Goal: Task Accomplishment & Management: Use online tool/utility

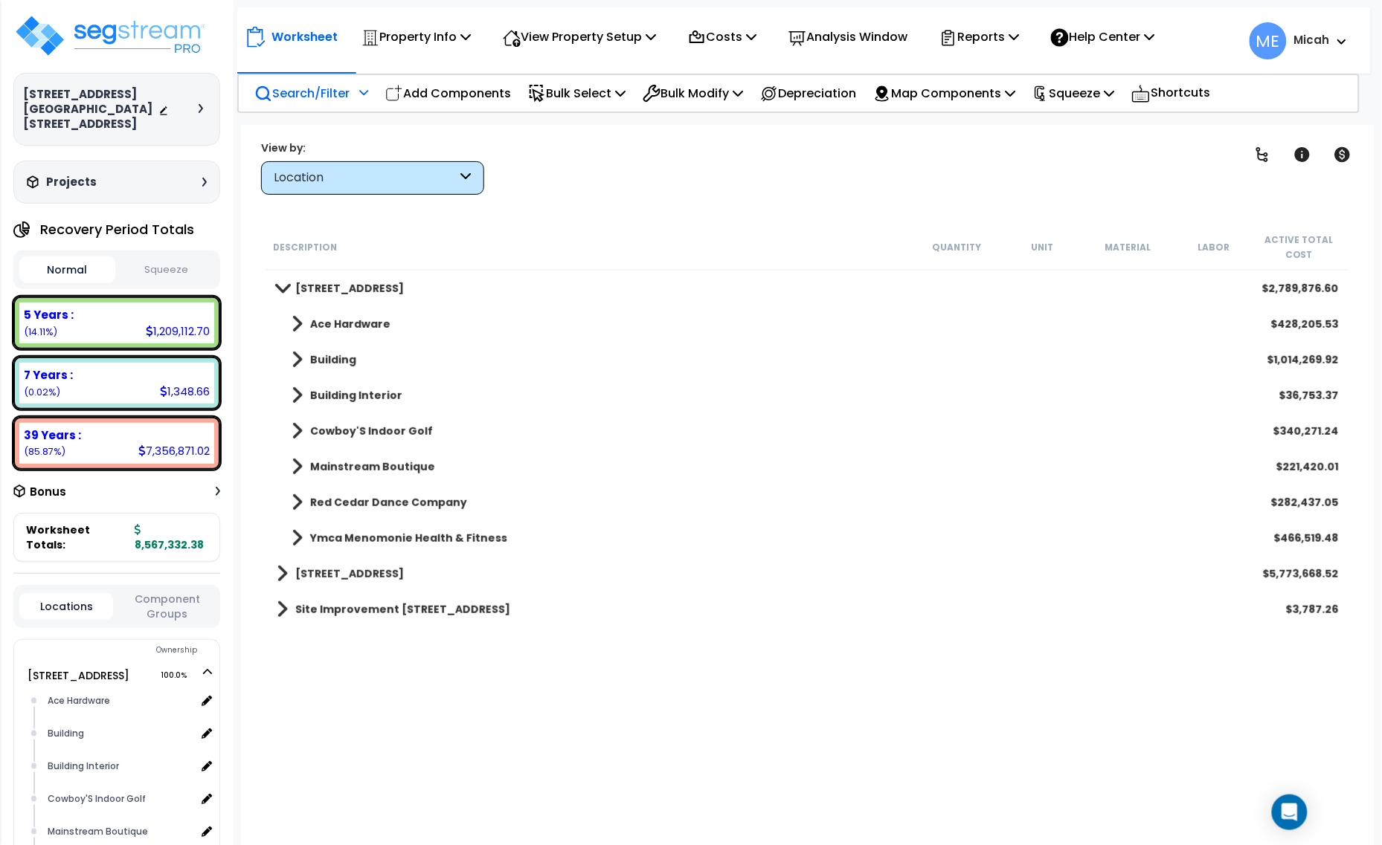
click at [320, 88] on p "Search/Filter" at bounding box center [301, 93] width 95 height 20
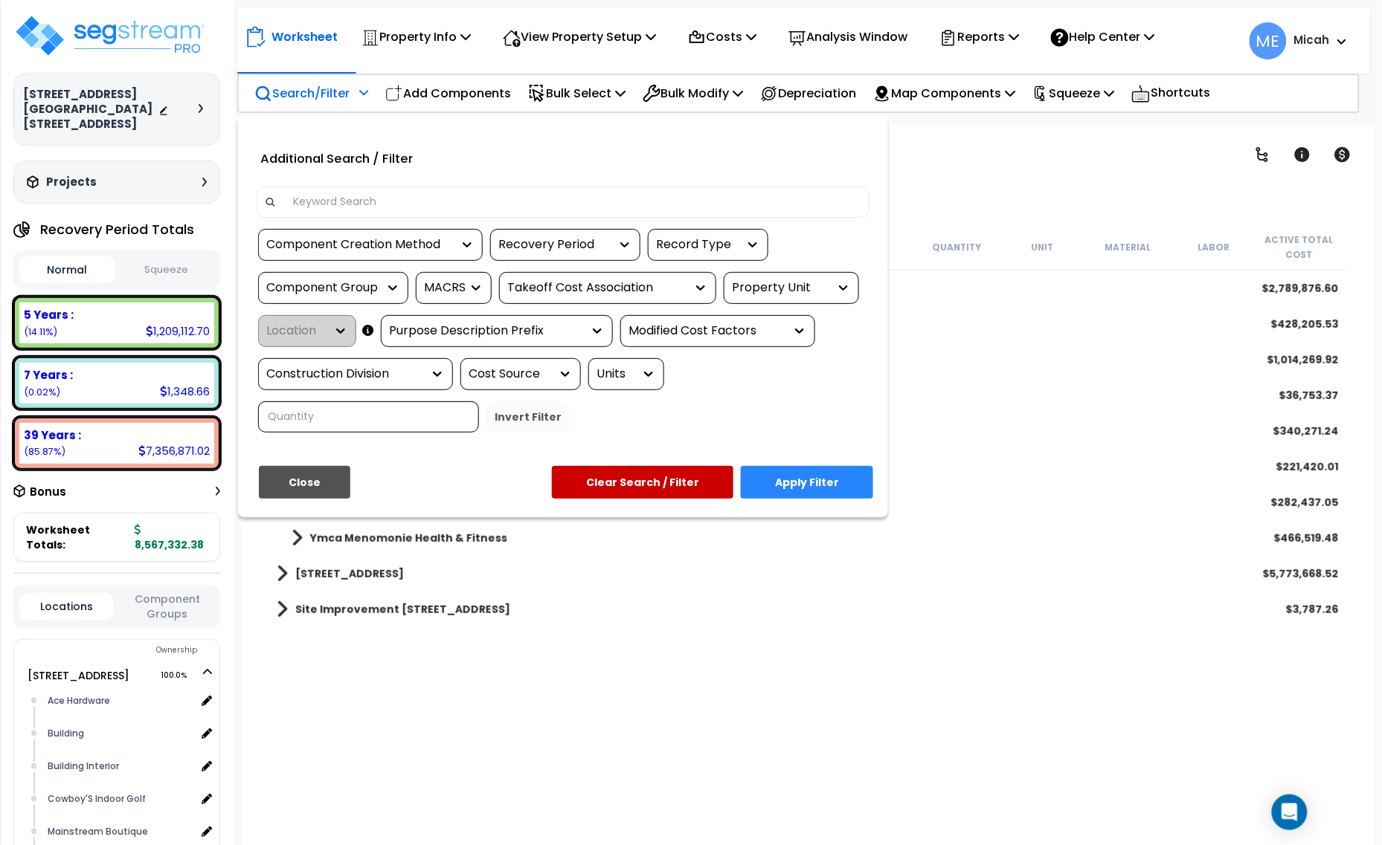
click at [398, 199] on input at bounding box center [573, 202] width 578 height 22
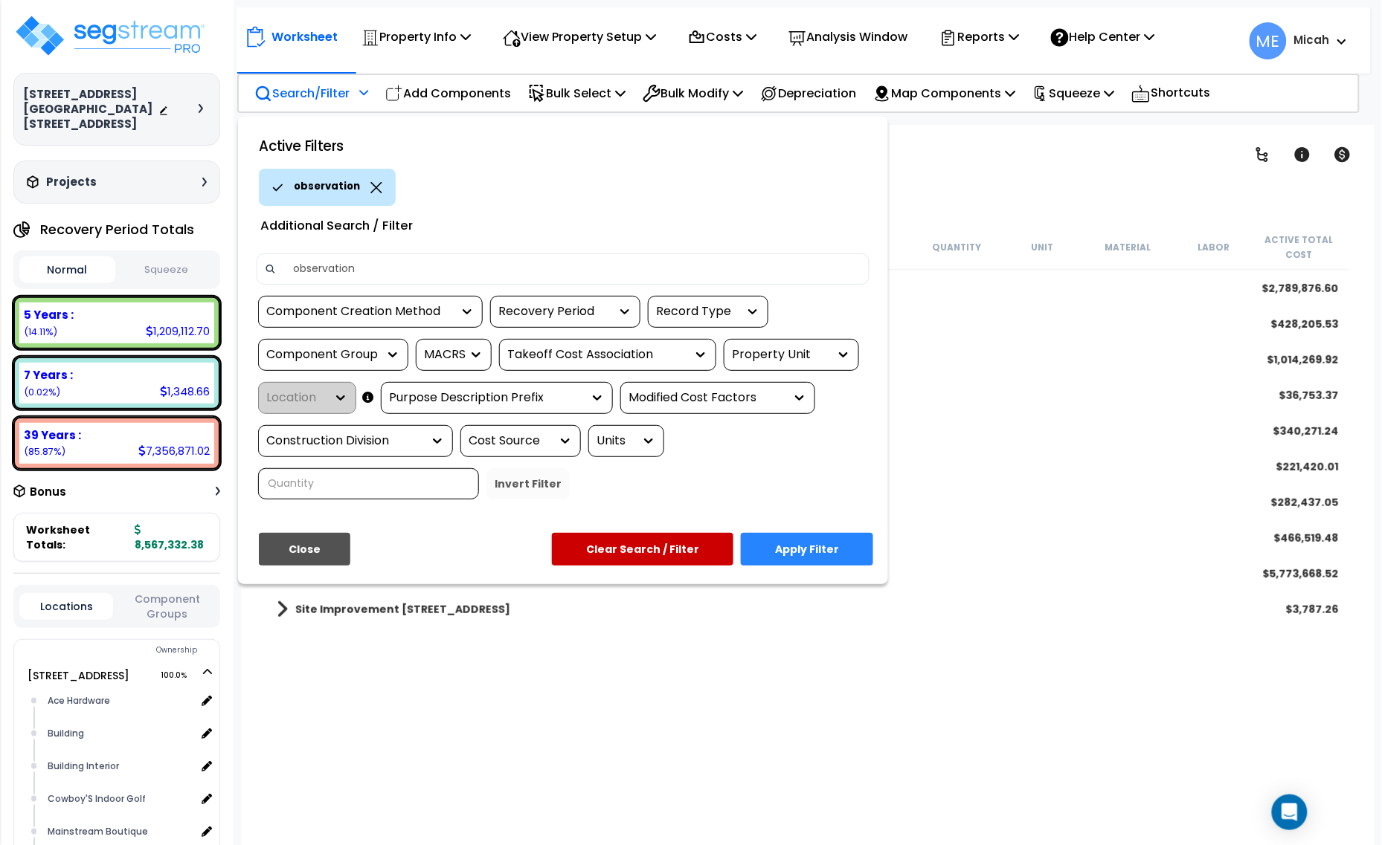
type input "observation"
click at [815, 545] on button "Apply Filter" at bounding box center [807, 549] width 132 height 33
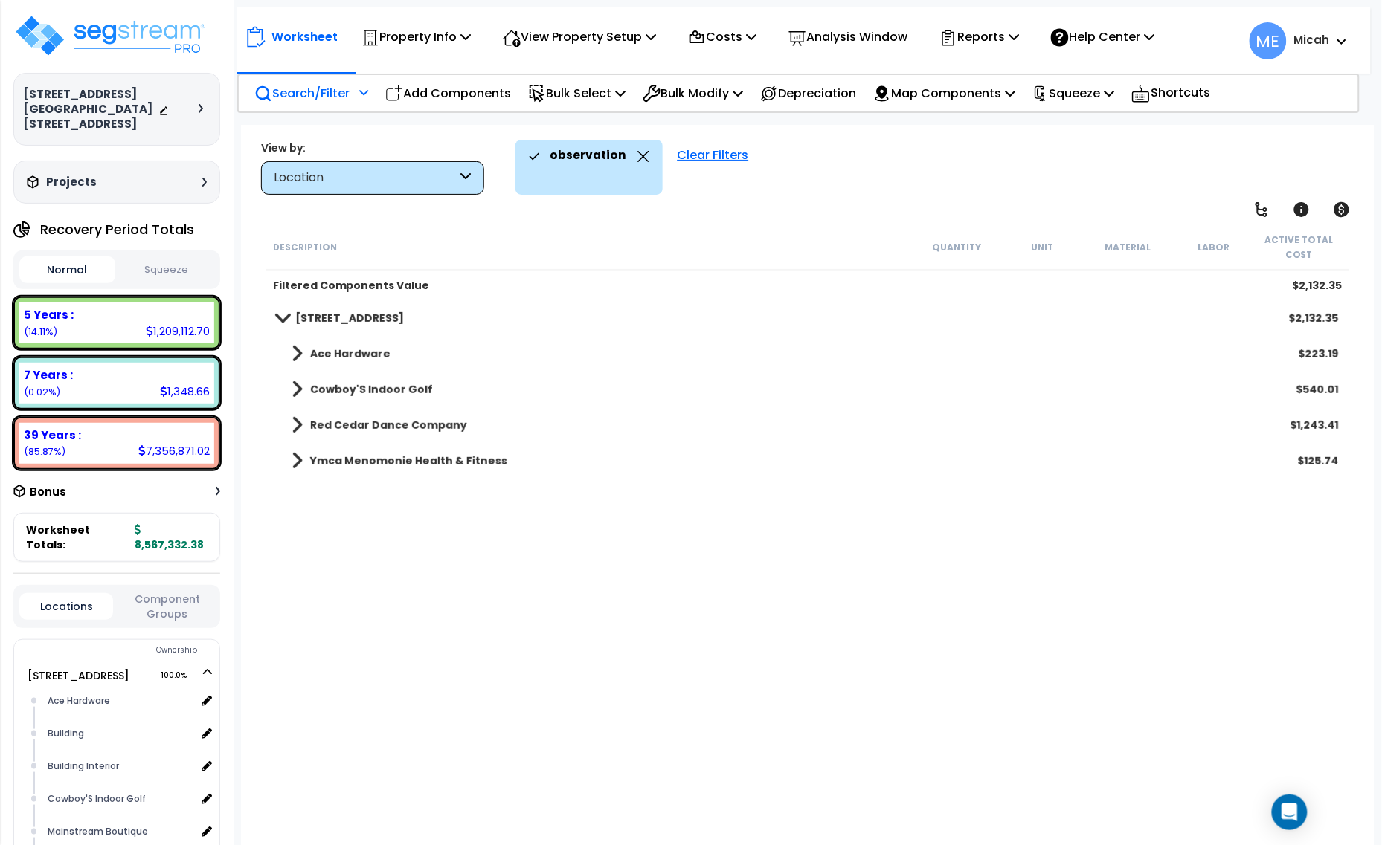
click at [297, 352] on span at bounding box center [296, 354] width 11 height 21
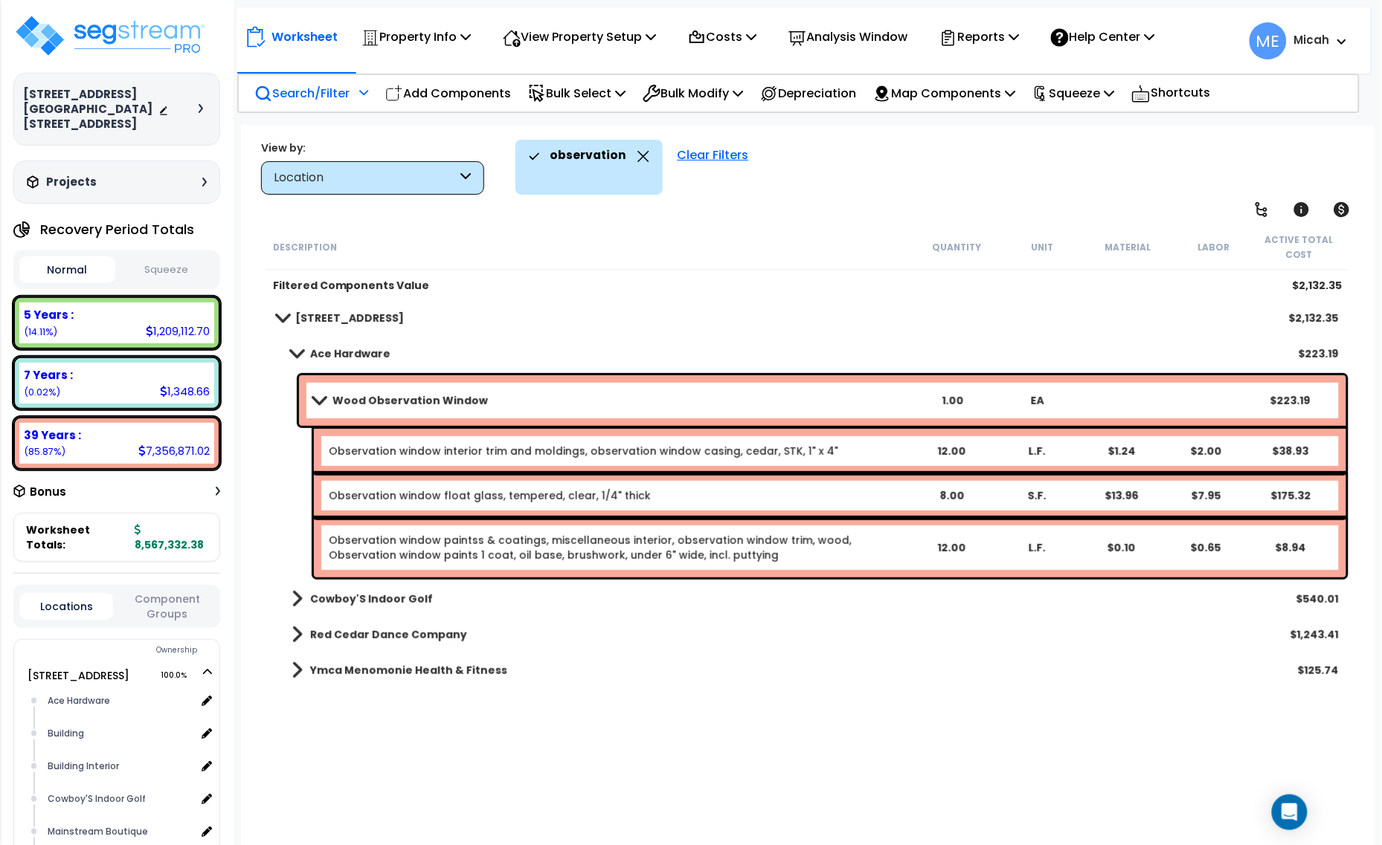
click at [299, 603] on span at bounding box center [296, 599] width 11 height 21
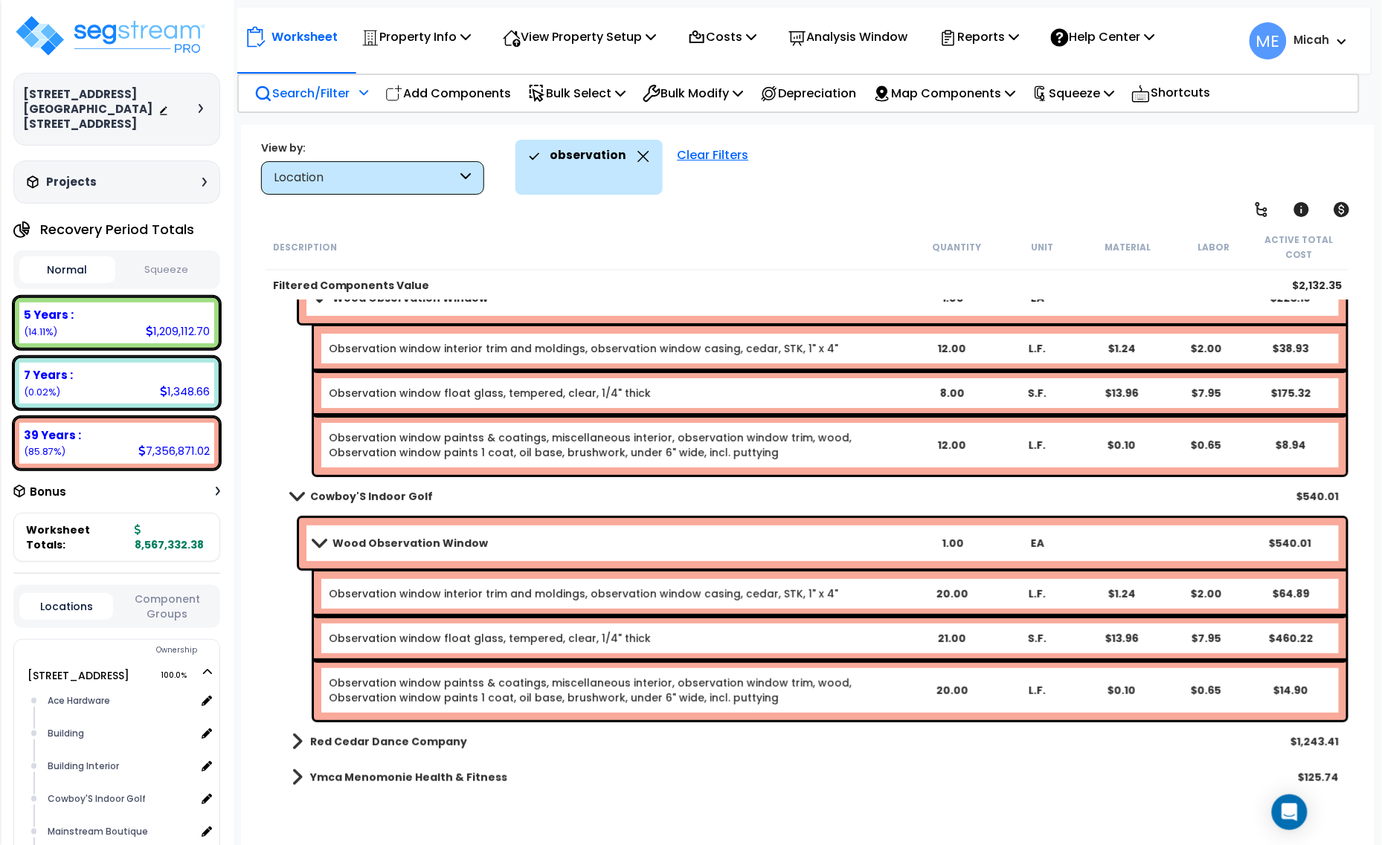
scroll to position [106, 0]
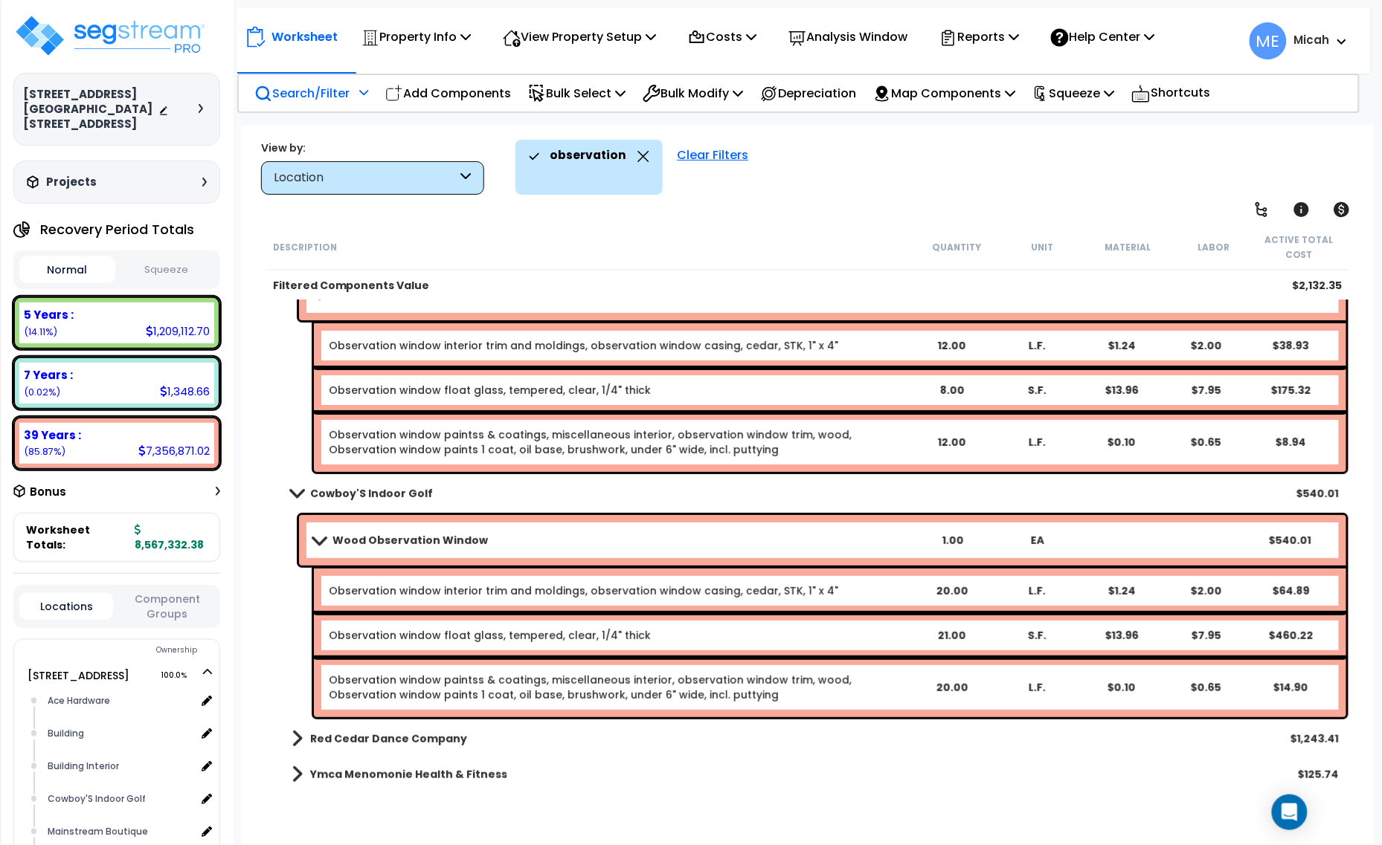
click at [291, 738] on span at bounding box center [296, 739] width 11 height 21
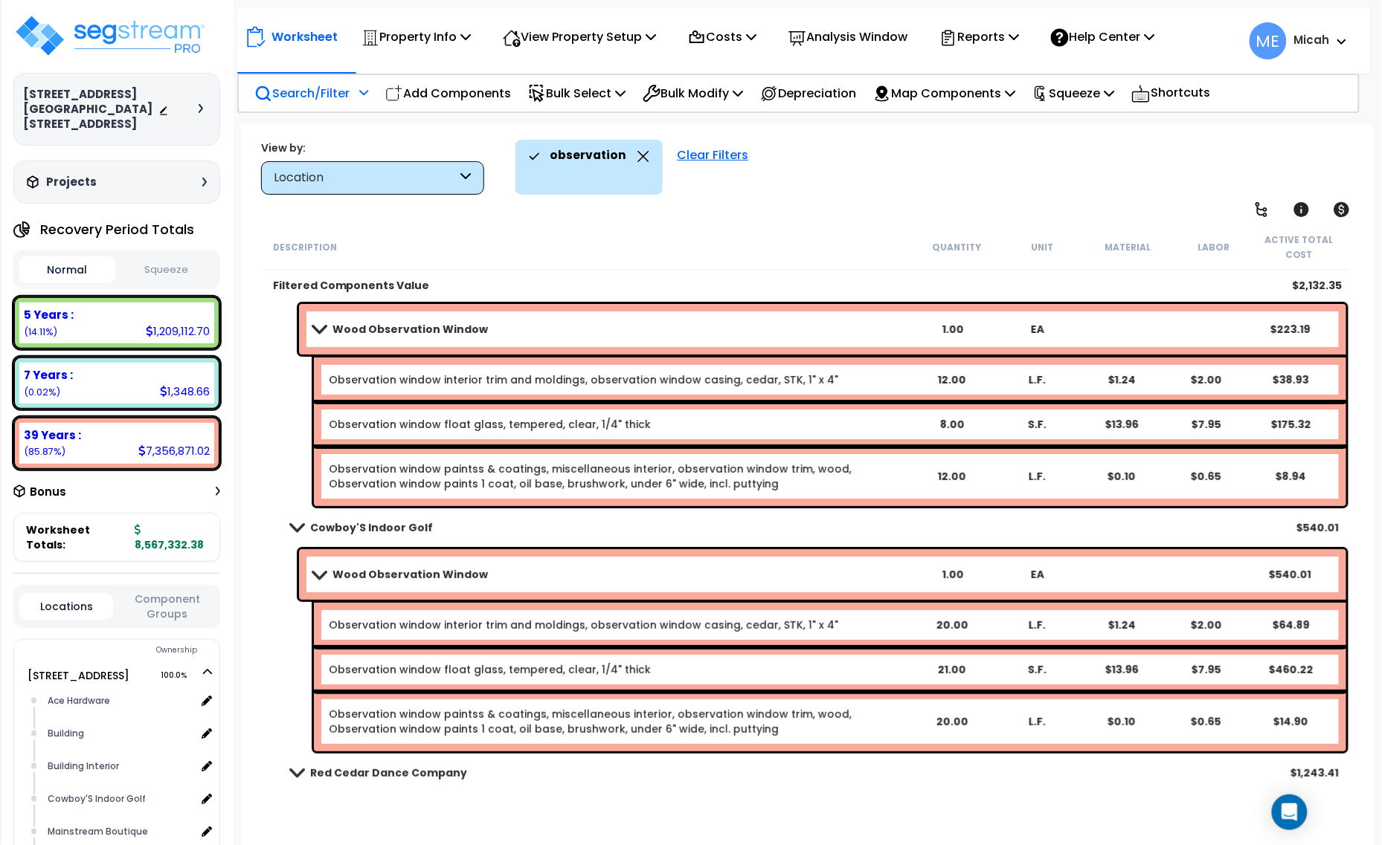
scroll to position [0, 0]
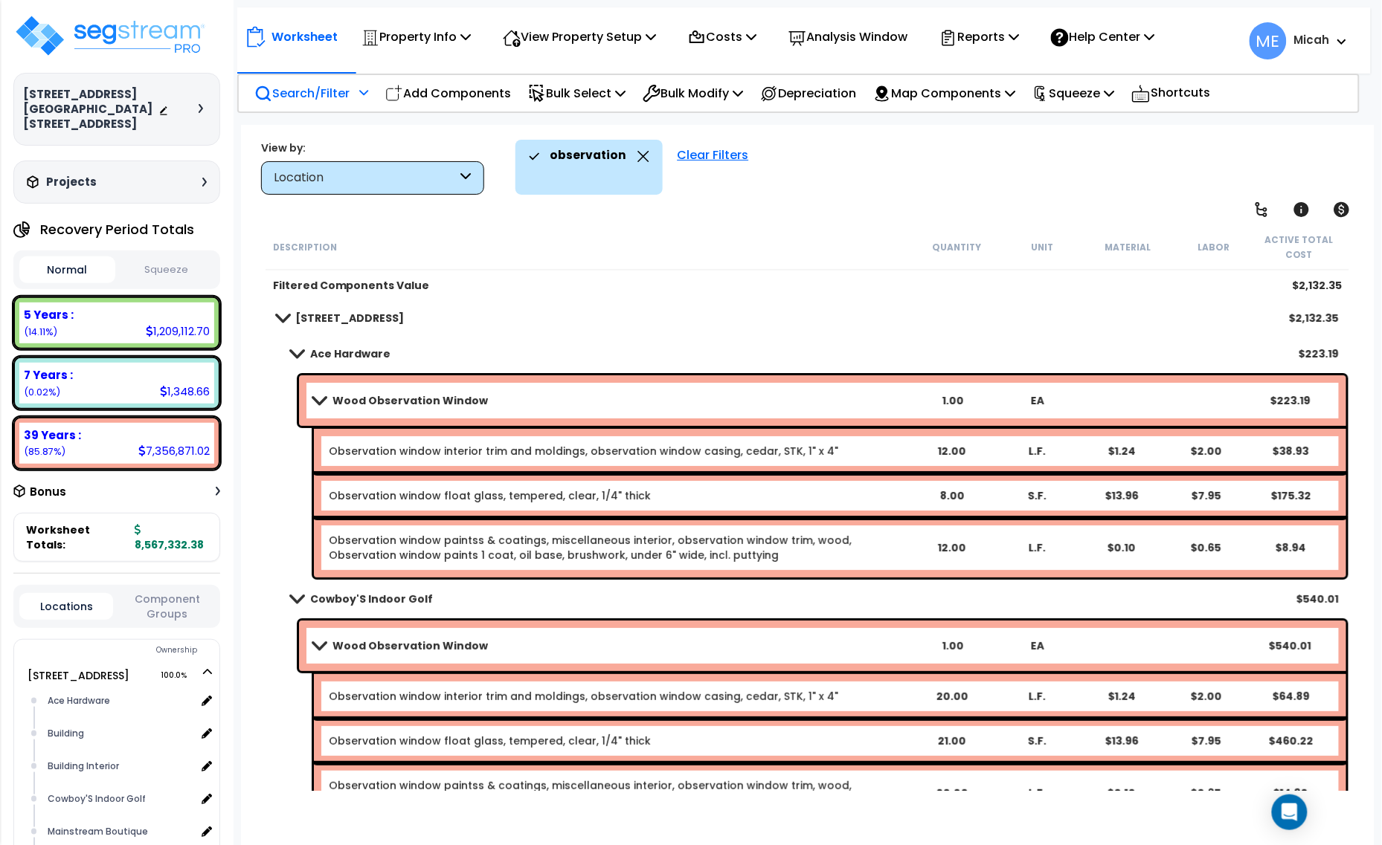
click at [694, 158] on div "Clear Filters" at bounding box center [713, 167] width 86 height 55
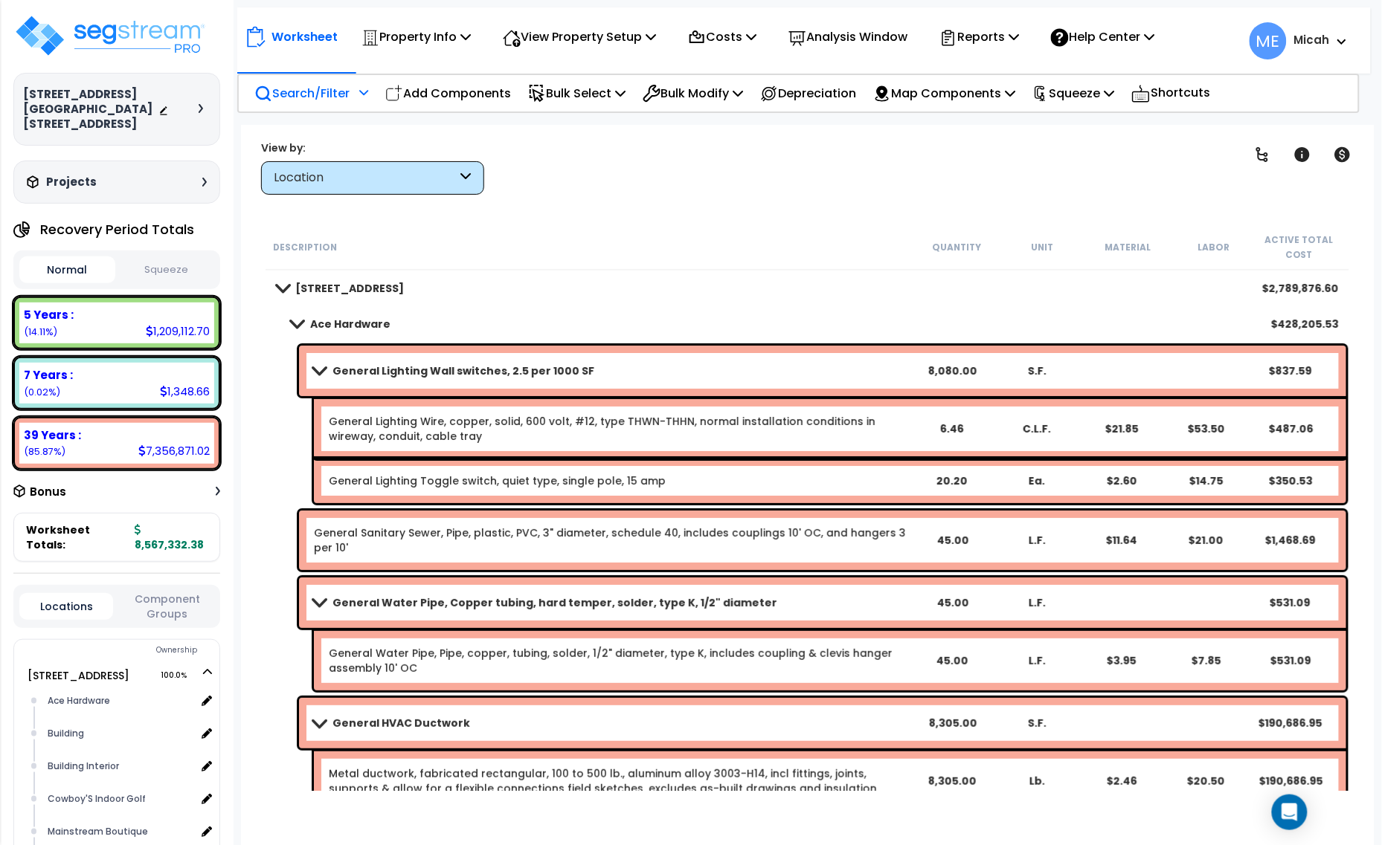
click at [333, 94] on p "Search/Filter" at bounding box center [301, 93] width 95 height 20
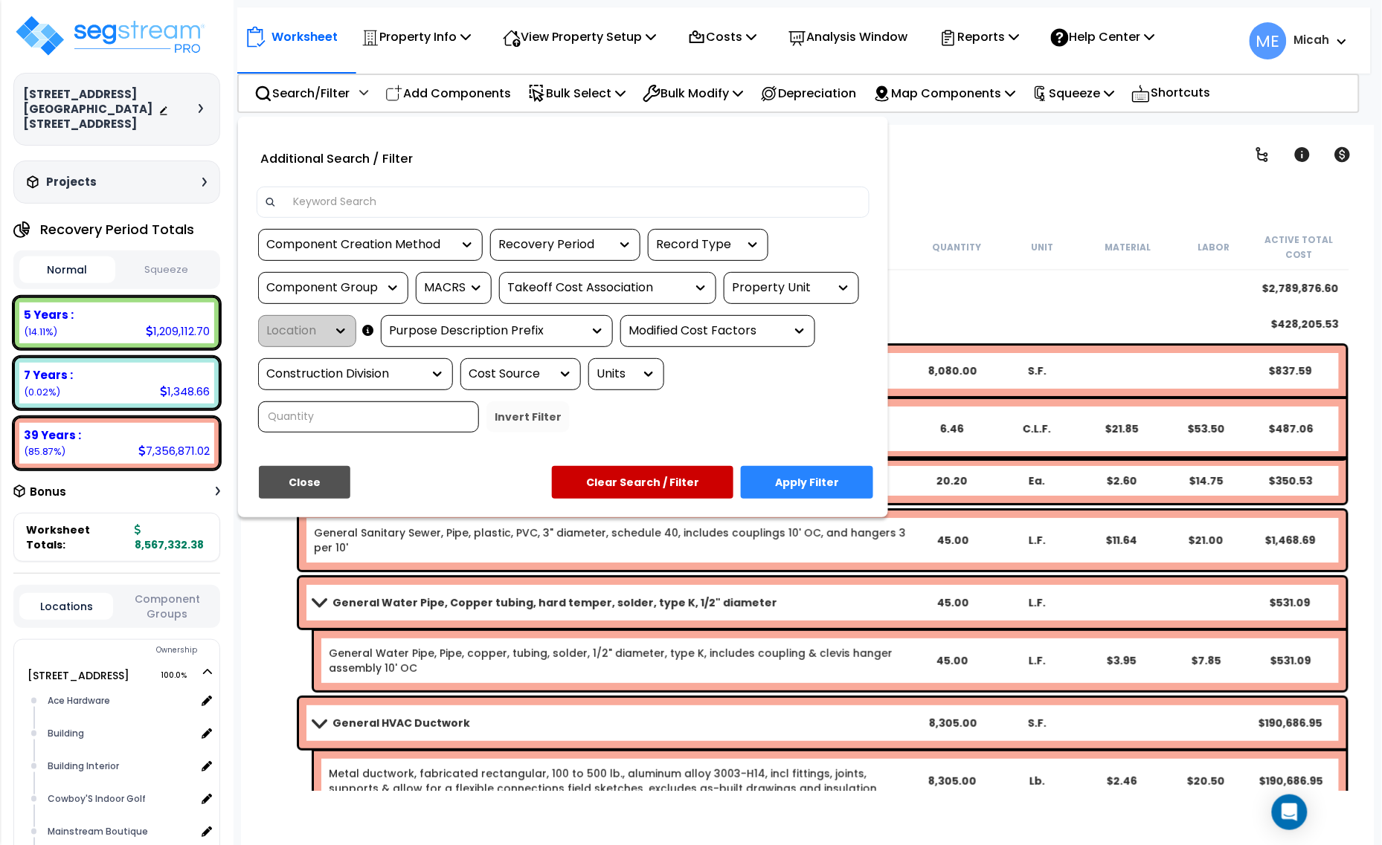
click at [404, 197] on input at bounding box center [573, 202] width 578 height 22
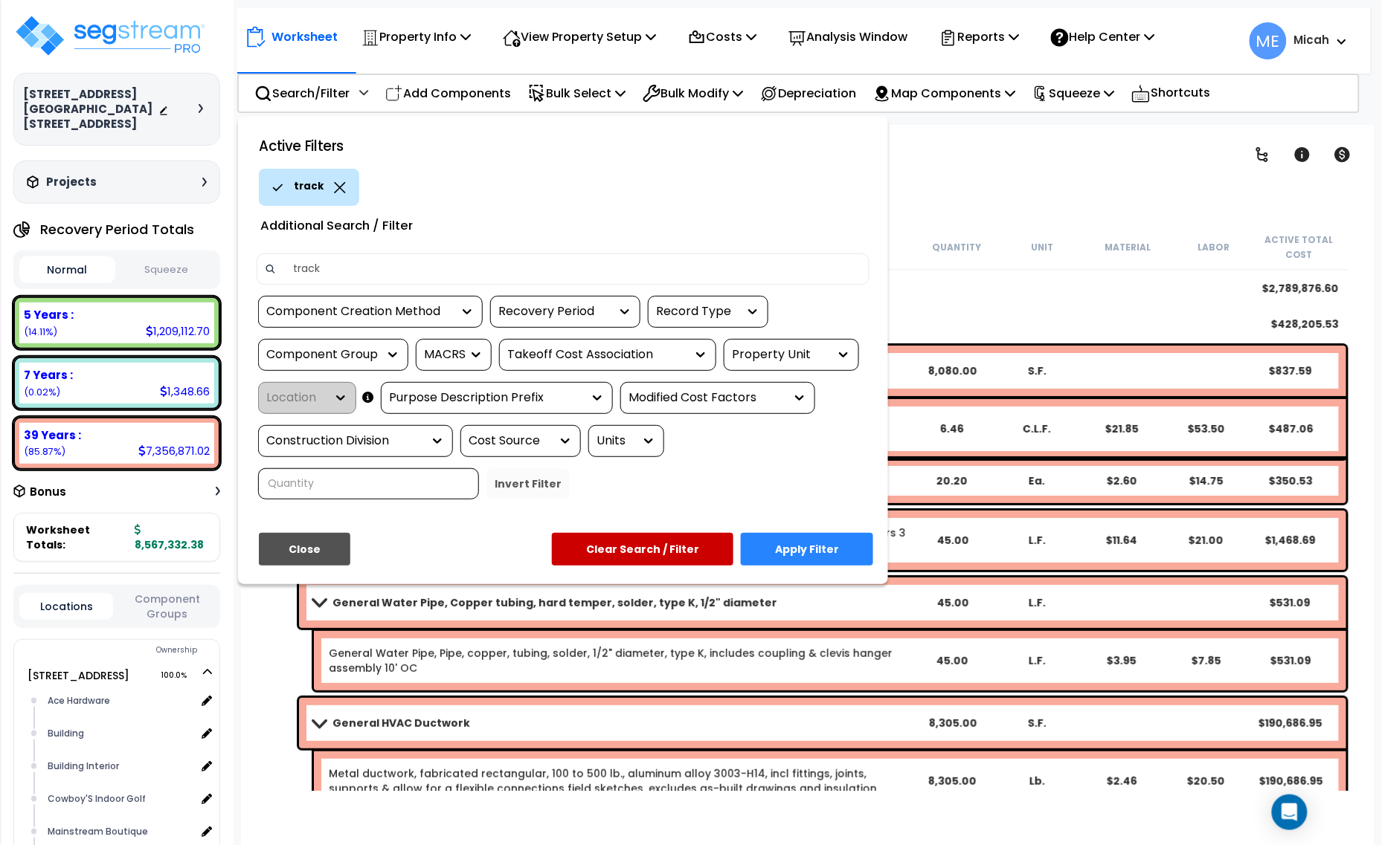
type input "track"
click at [782, 545] on button "Apply Filter" at bounding box center [807, 549] width 132 height 33
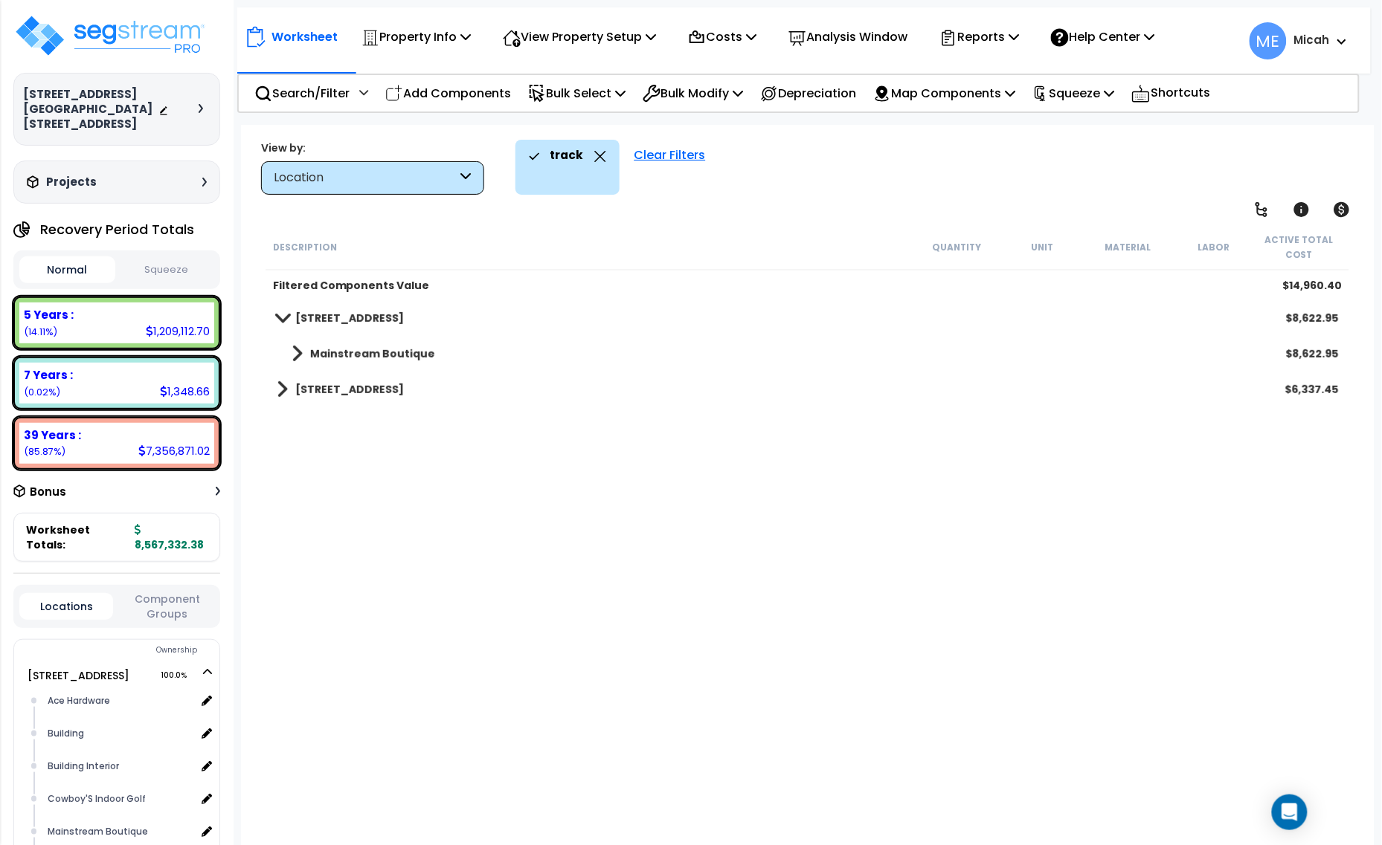
click at [291, 355] on span at bounding box center [296, 354] width 11 height 21
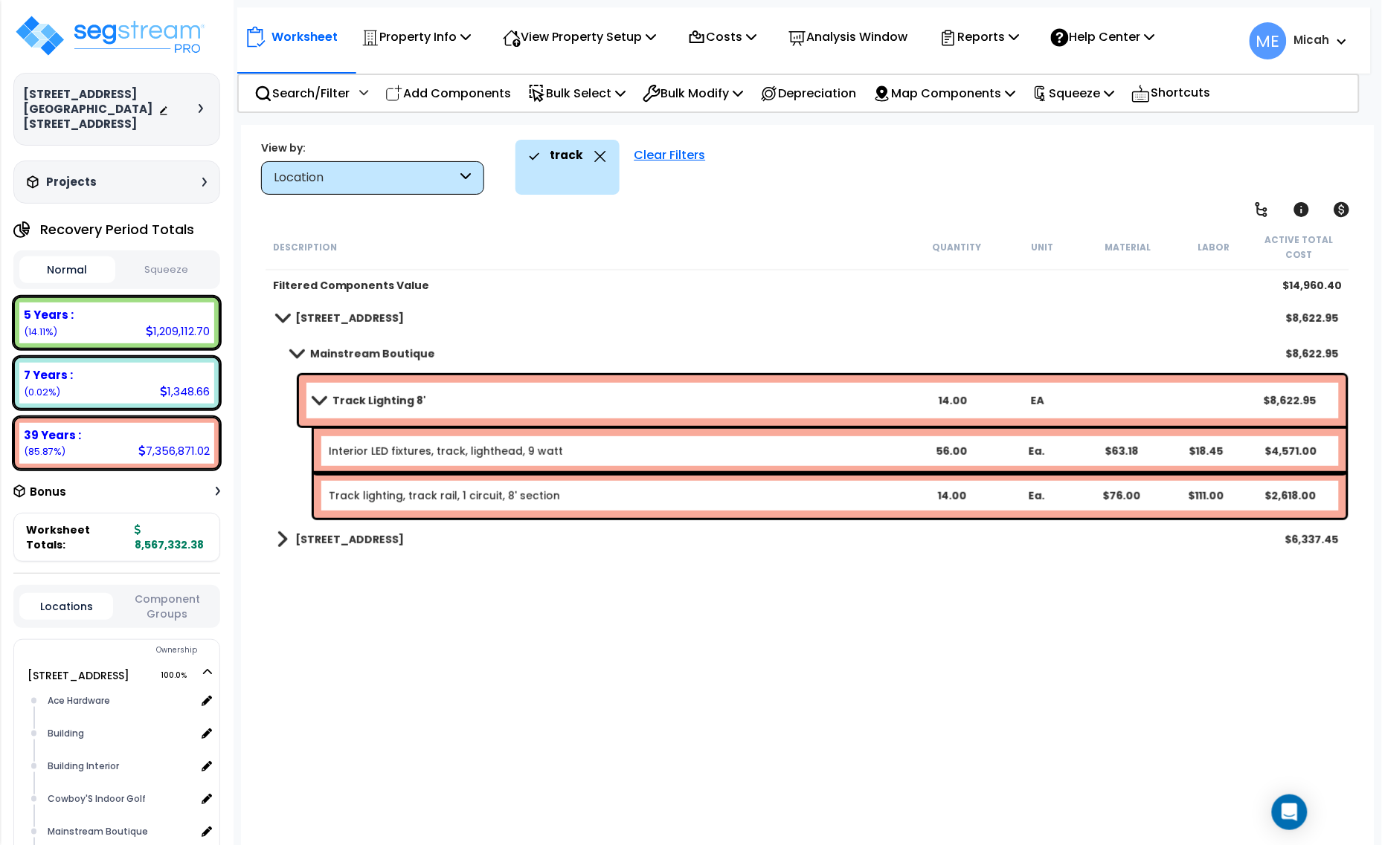
click at [284, 540] on span at bounding box center [282, 539] width 11 height 21
click at [289, 571] on link "Building Interior Dick'S Fresh Market Grocery" at bounding box center [422, 575] width 290 height 21
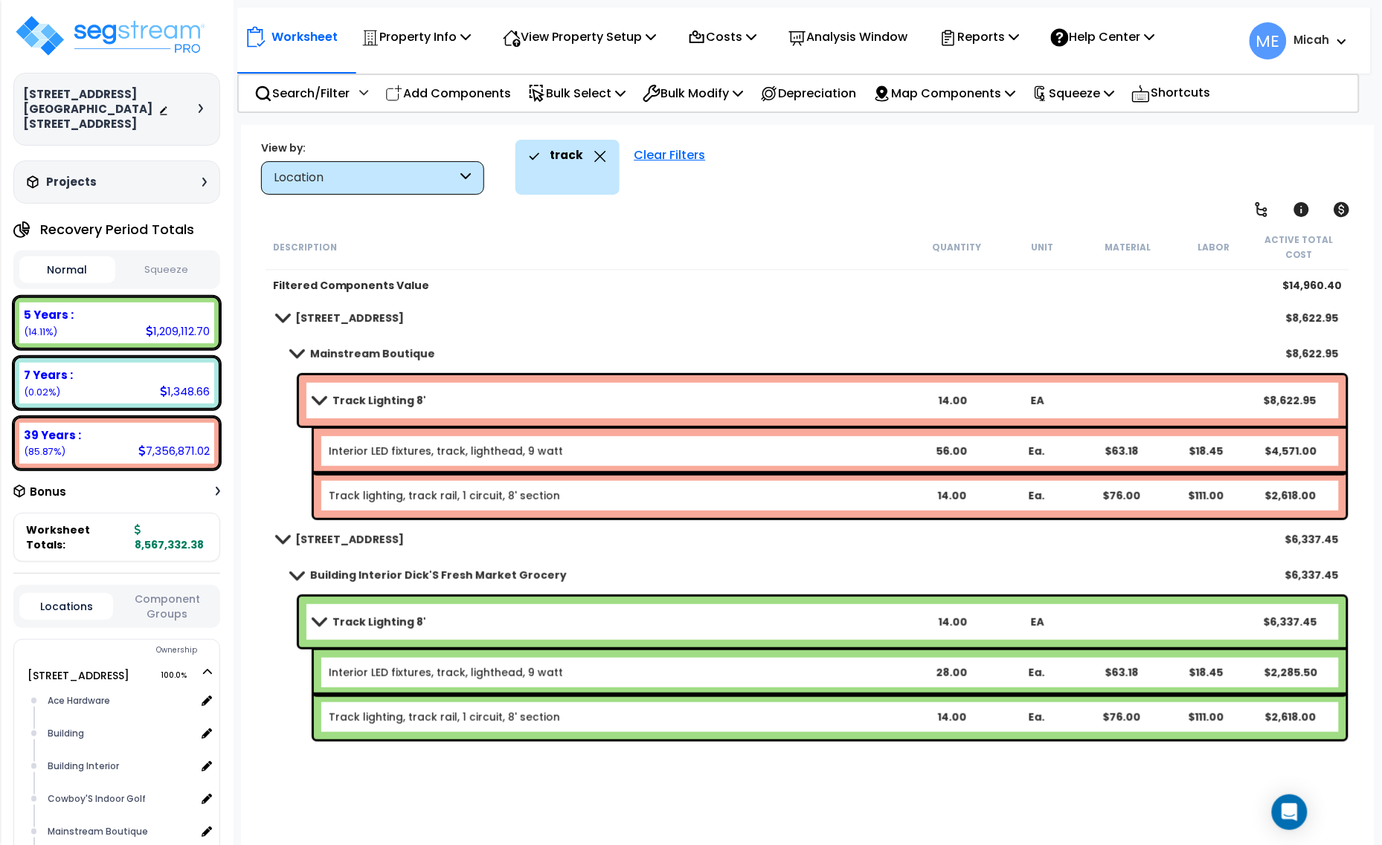
click at [667, 155] on div "Clear Filters" at bounding box center [670, 167] width 86 height 55
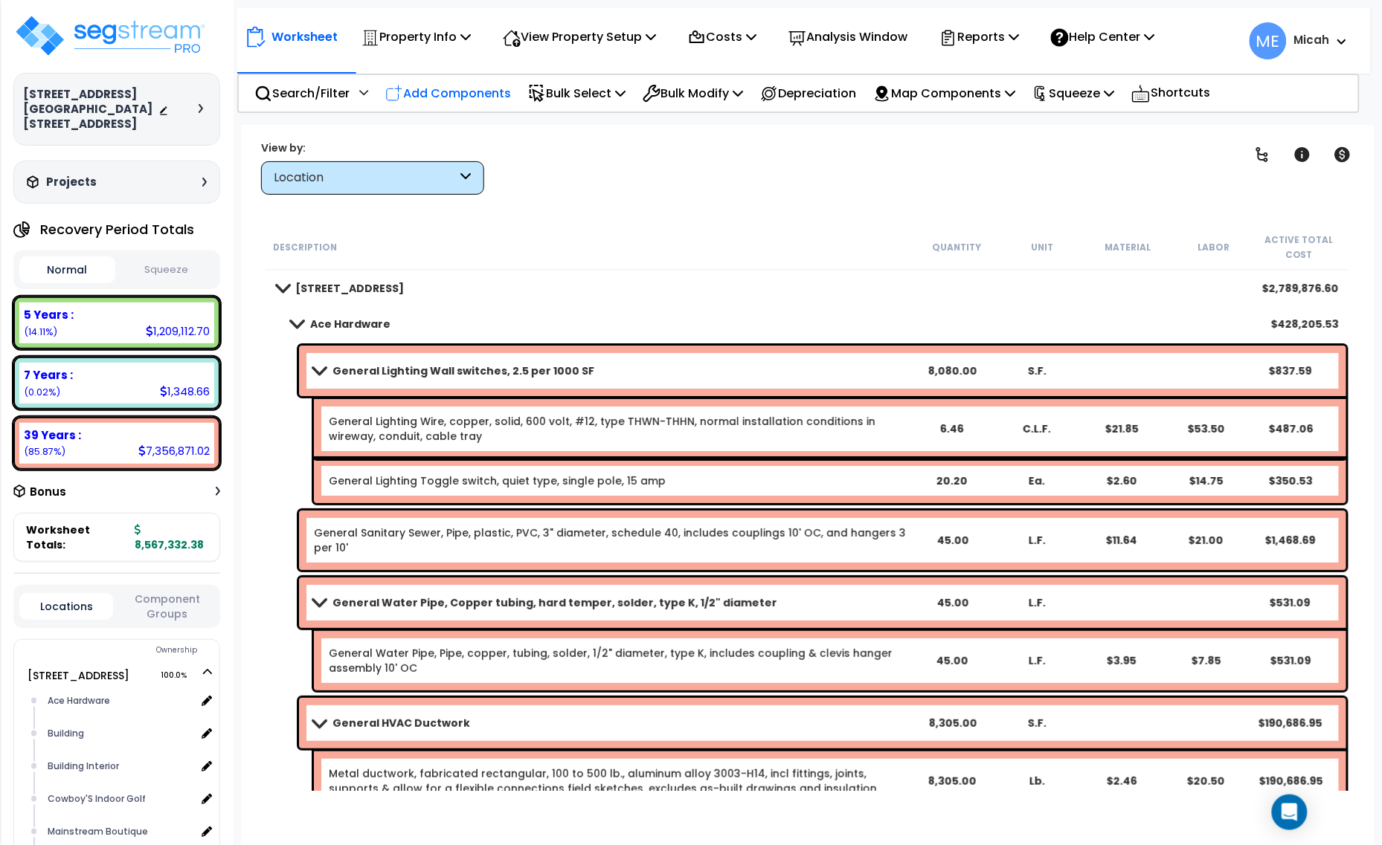
click at [452, 91] on p "Add Components" at bounding box center [448, 93] width 126 height 20
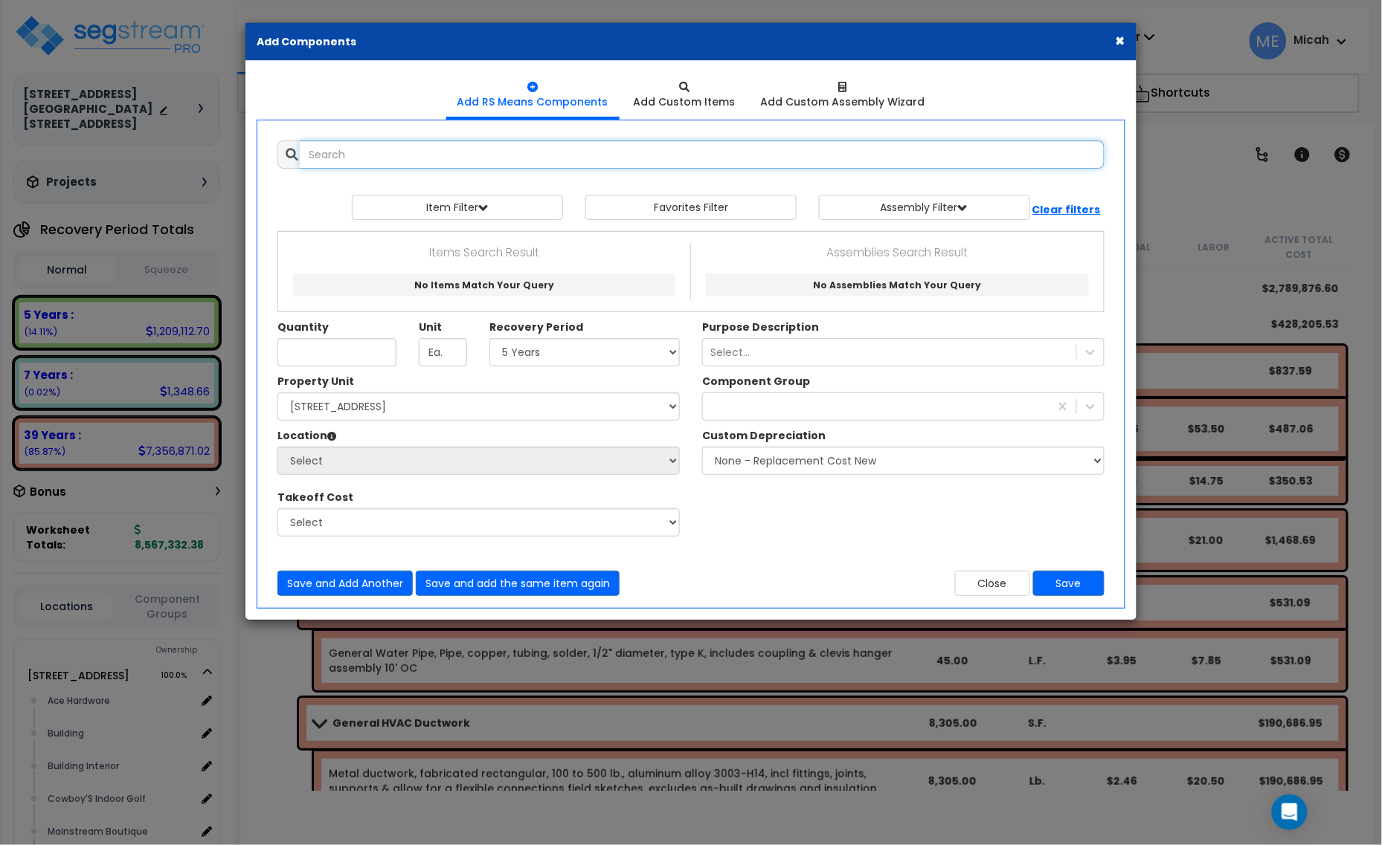
select select
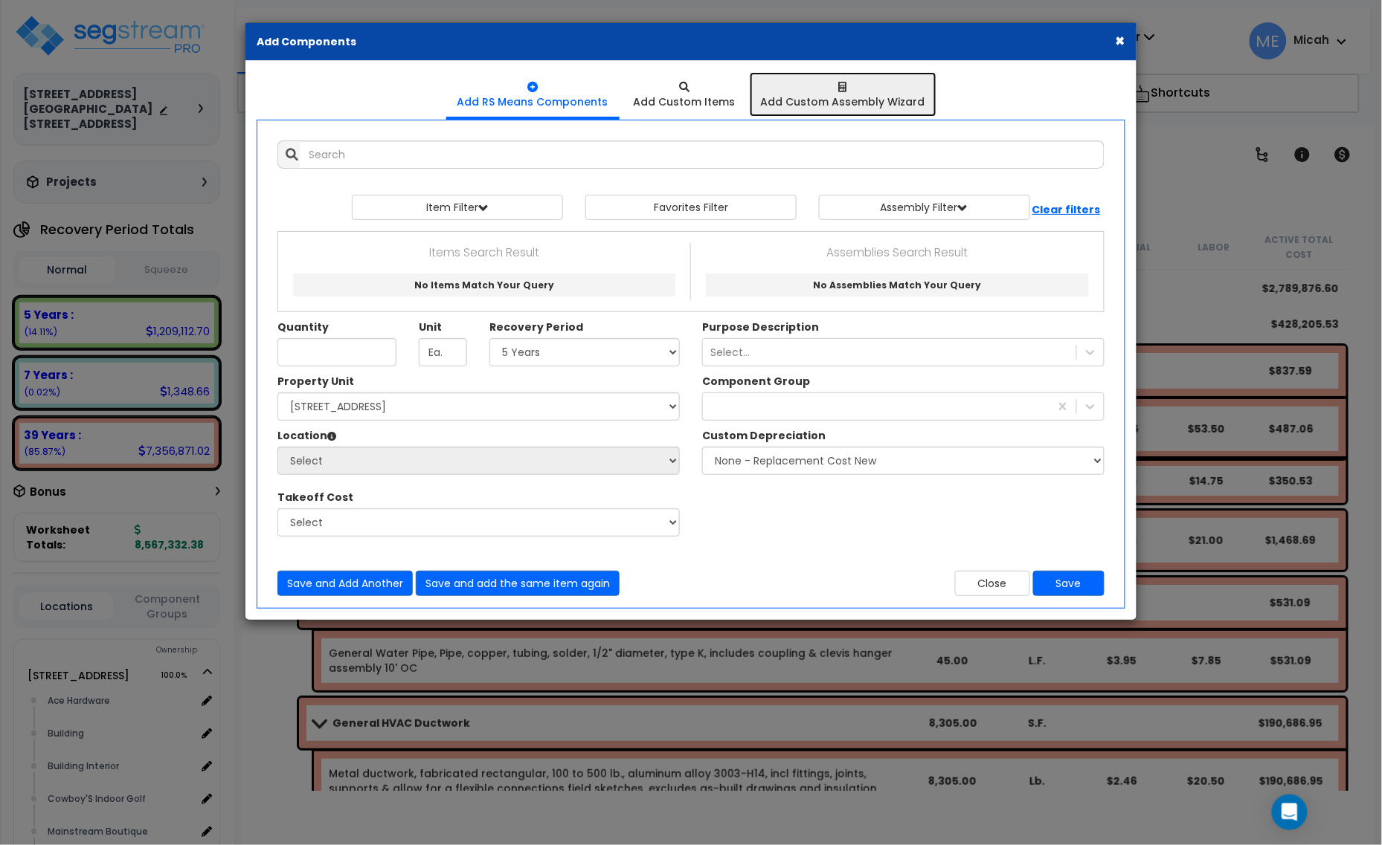
click at [846, 97] on div "Add Custom Assembly Wizard" at bounding box center [843, 101] width 164 height 15
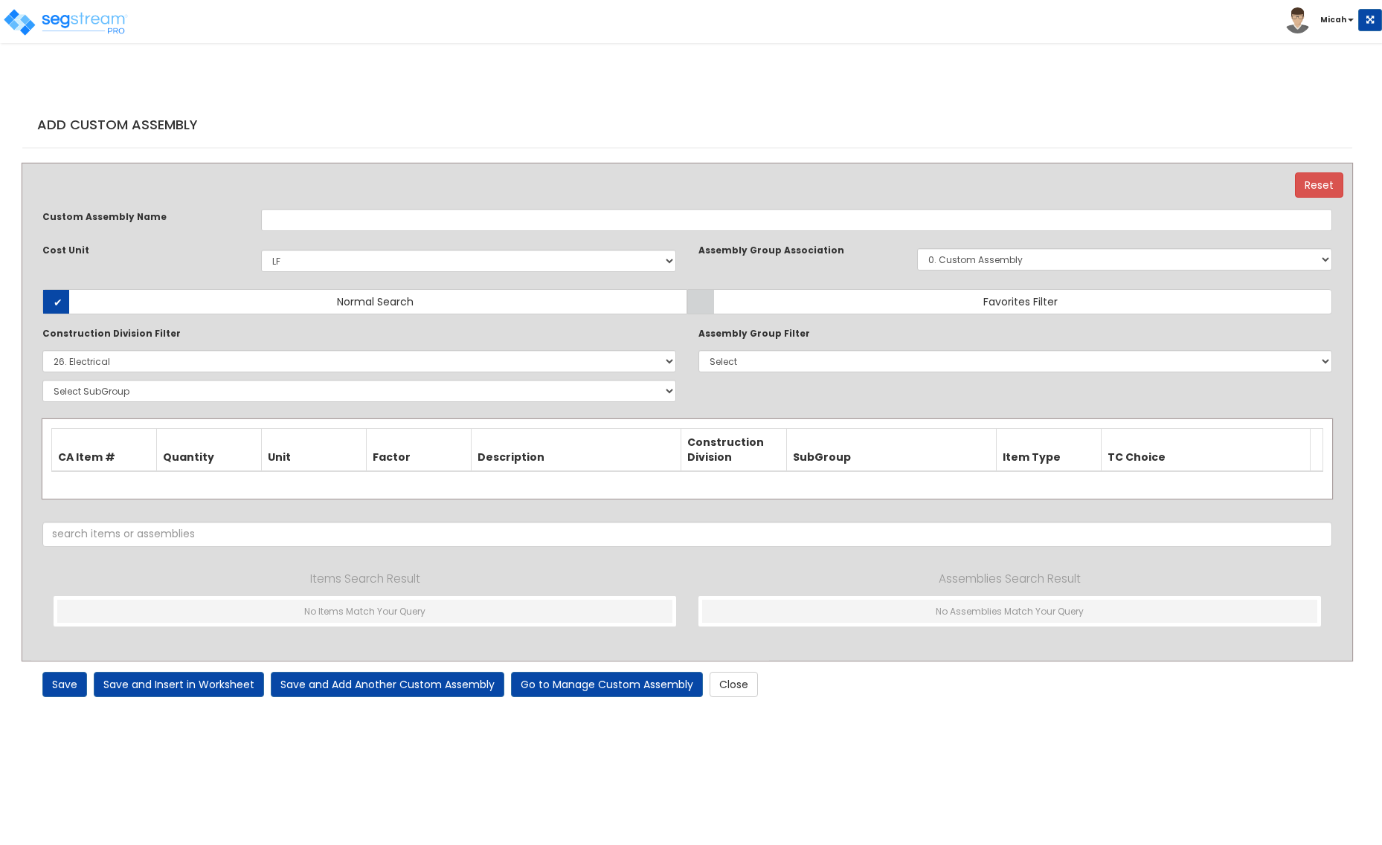
select select "1401"
select select "26000000"
click at [581, 681] on link "Go to Manage Custom Assembly" at bounding box center [607, 684] width 192 height 25
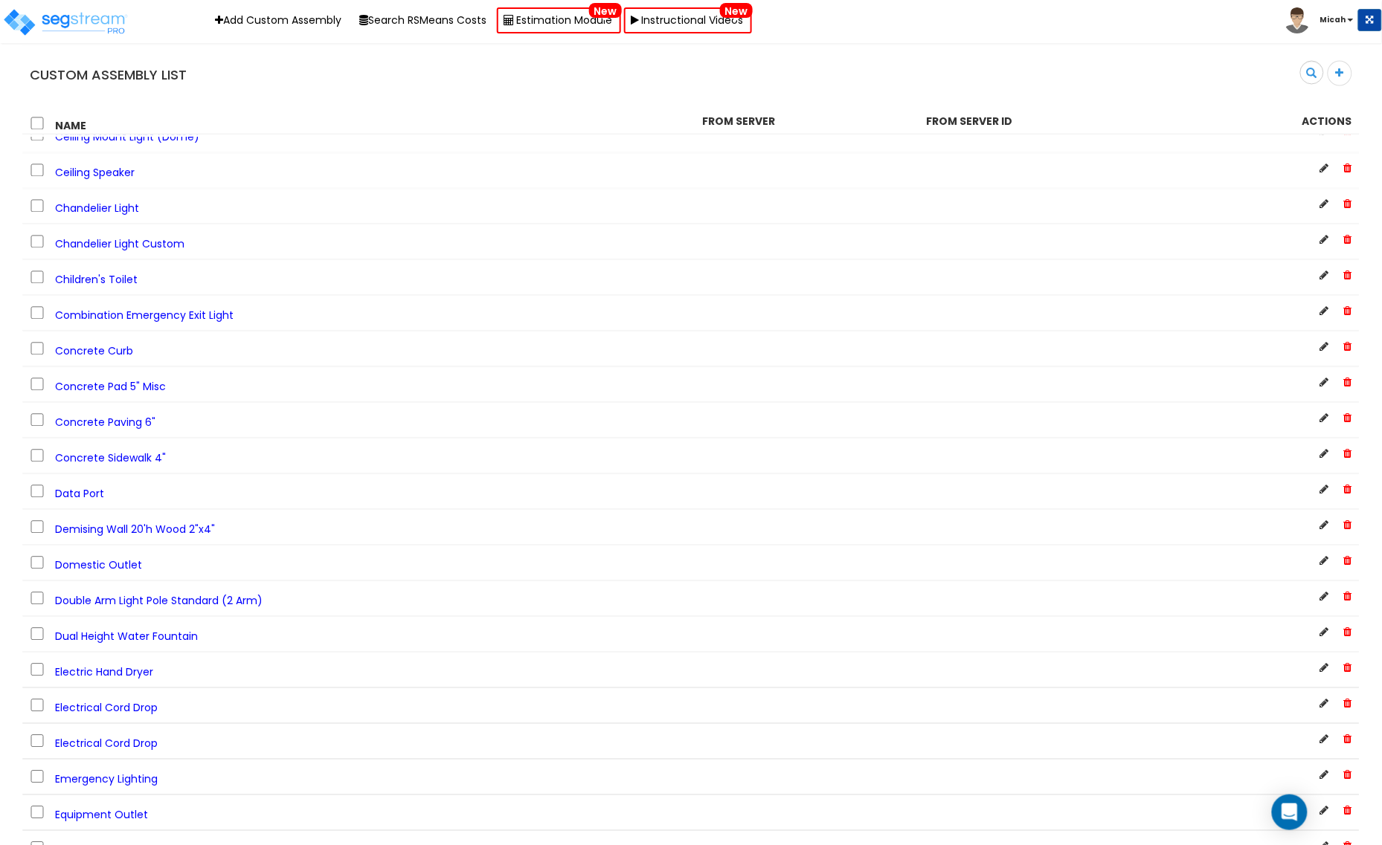
scroll to position [744, 0]
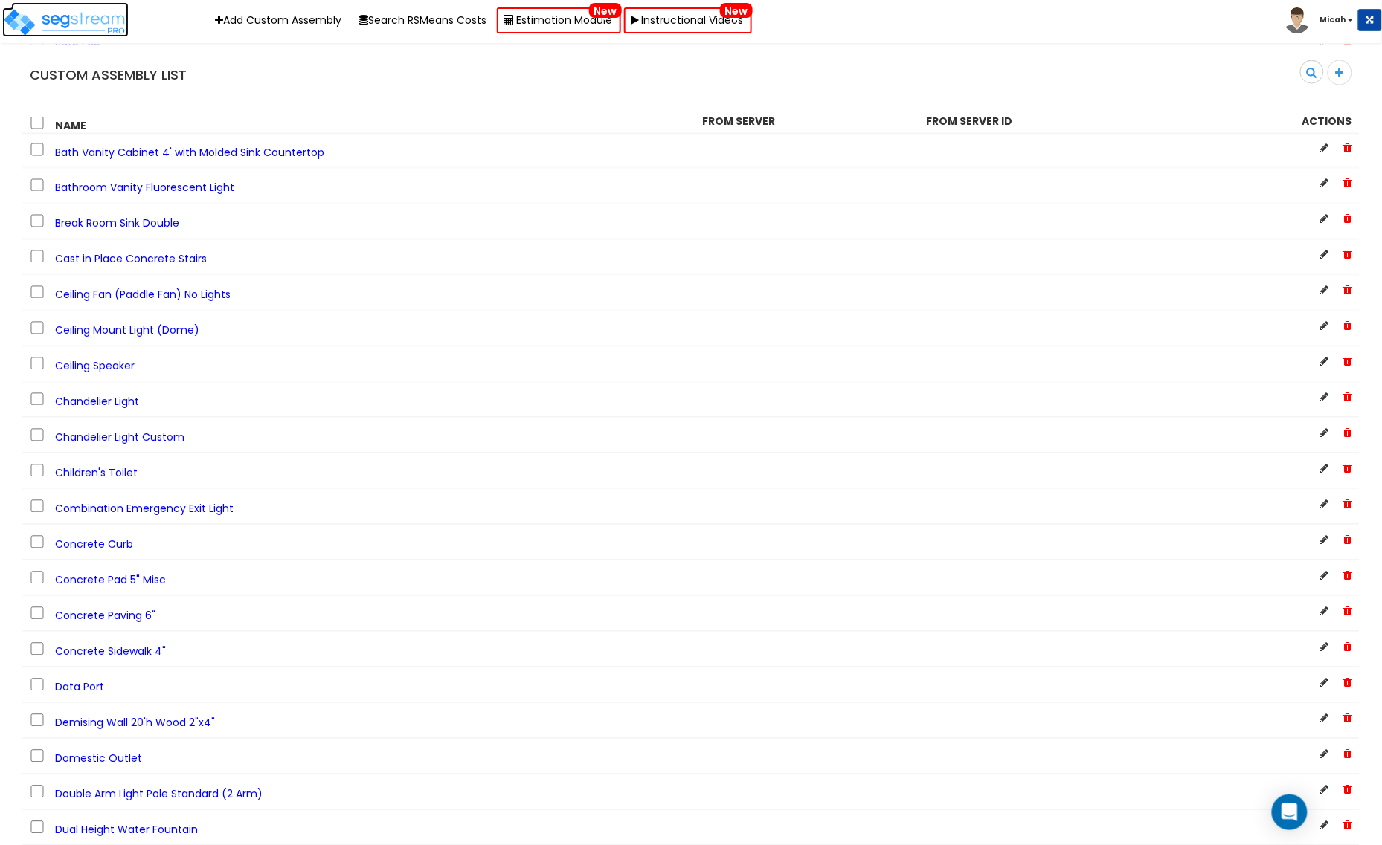
click at [94, 27] on img at bounding box center [65, 22] width 126 height 30
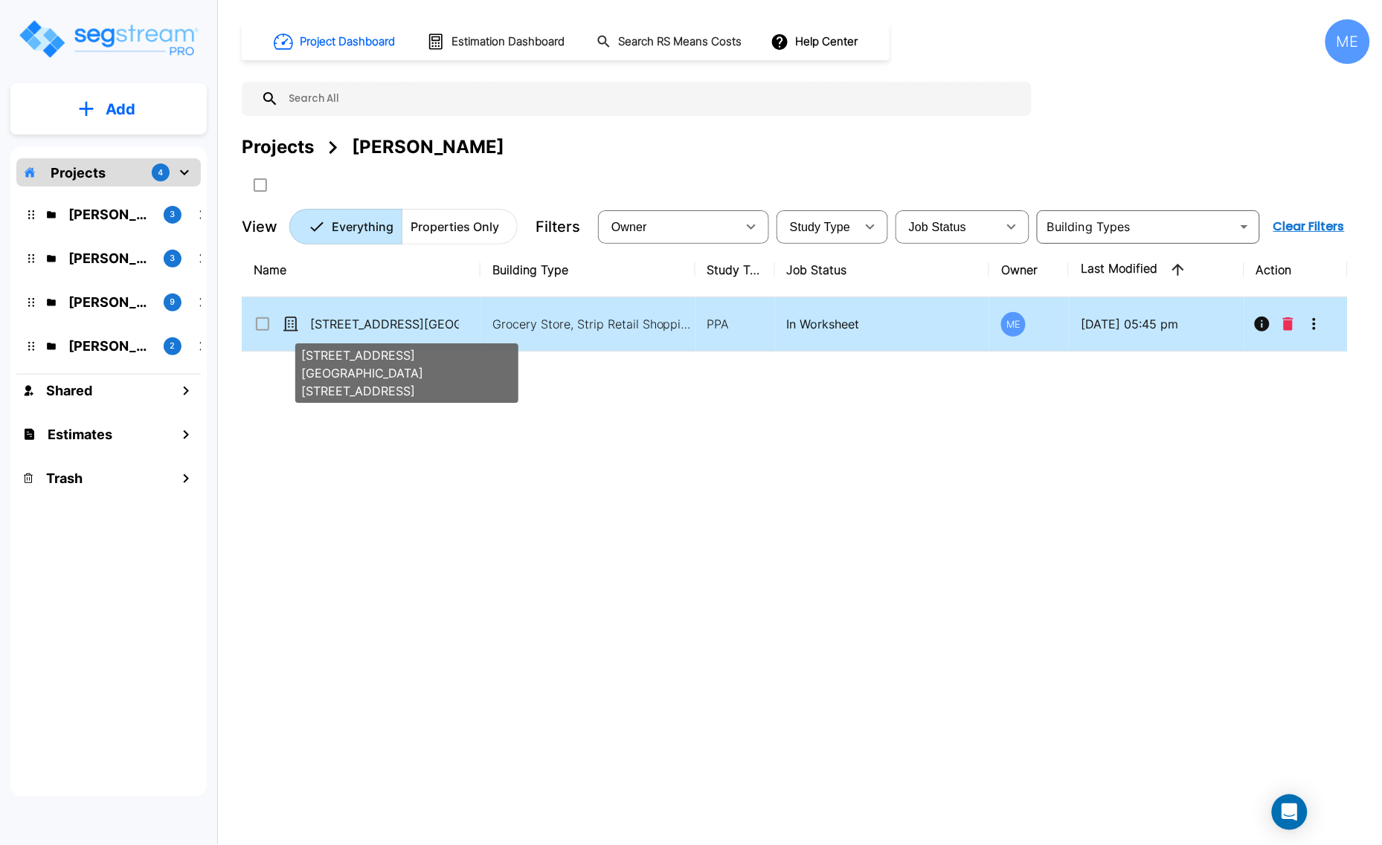
click at [410, 327] on p "[STREET_ADDRESS][GEOGRAPHIC_DATA][STREET_ADDRESS]" at bounding box center [384, 324] width 149 height 18
checkbox input "true"
click at [410, 327] on p "[STREET_ADDRESS][GEOGRAPHIC_DATA][STREET_ADDRESS]" at bounding box center [384, 324] width 149 height 18
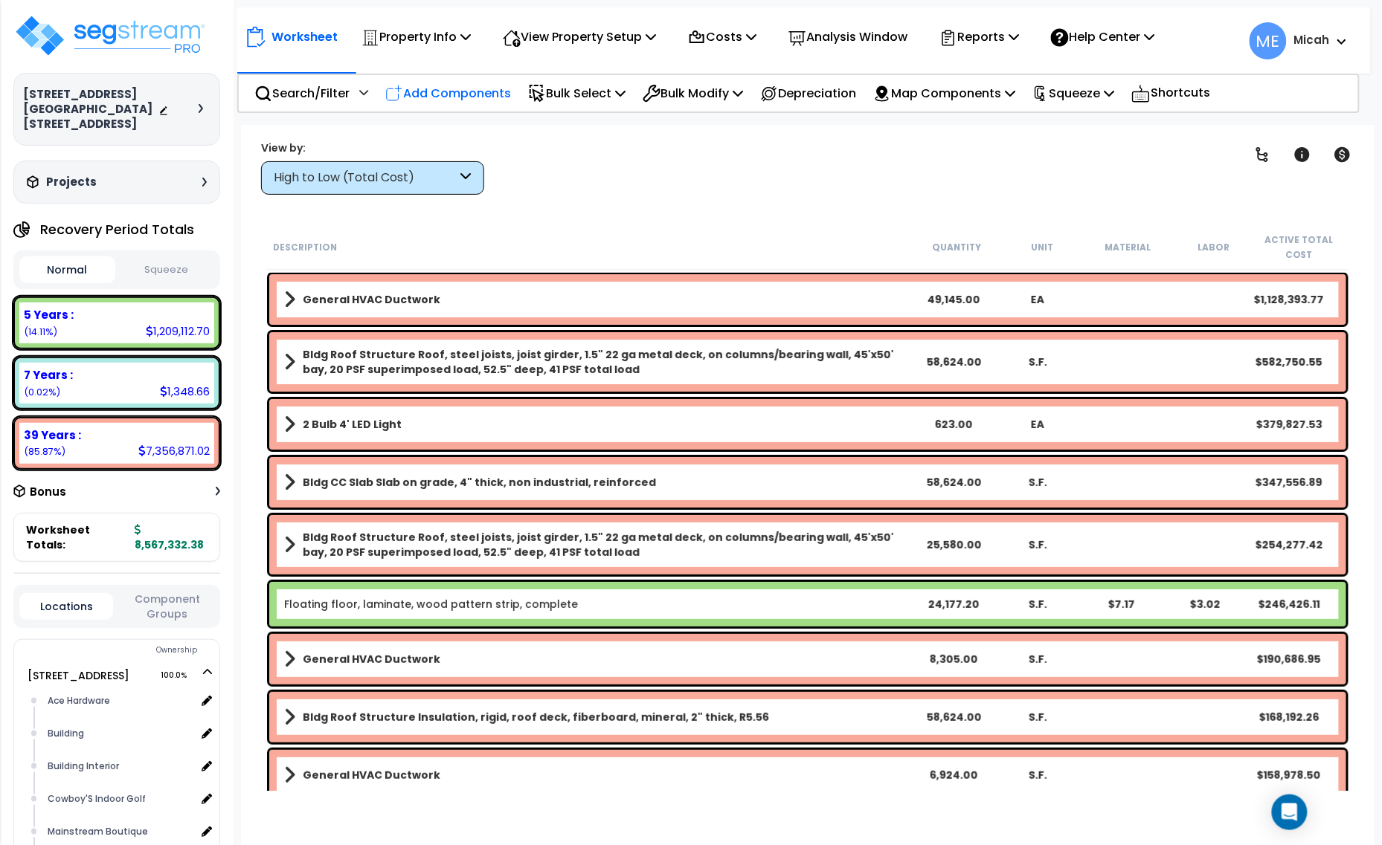
click at [465, 97] on p "Add Components" at bounding box center [448, 93] width 126 height 20
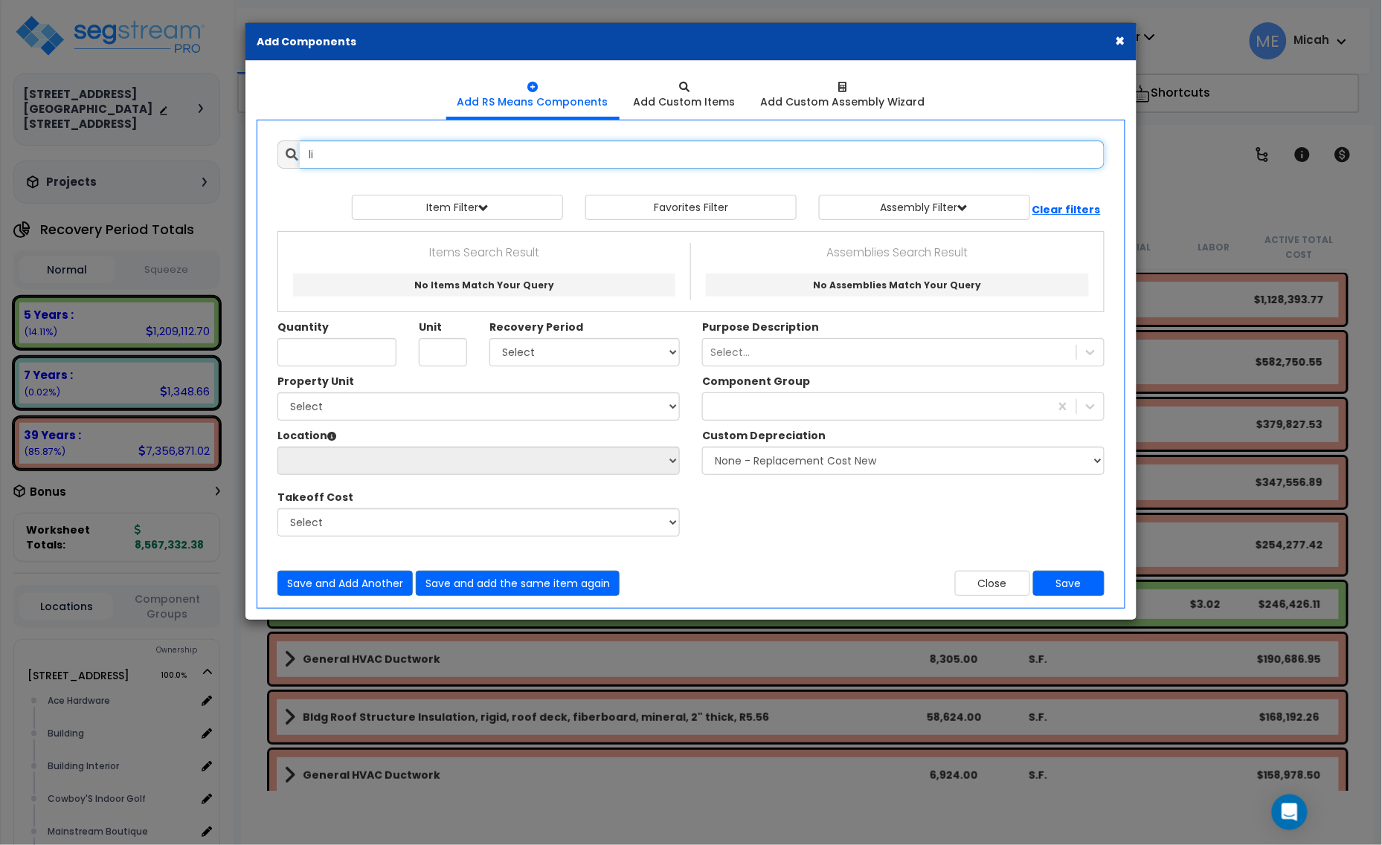
type input "l"
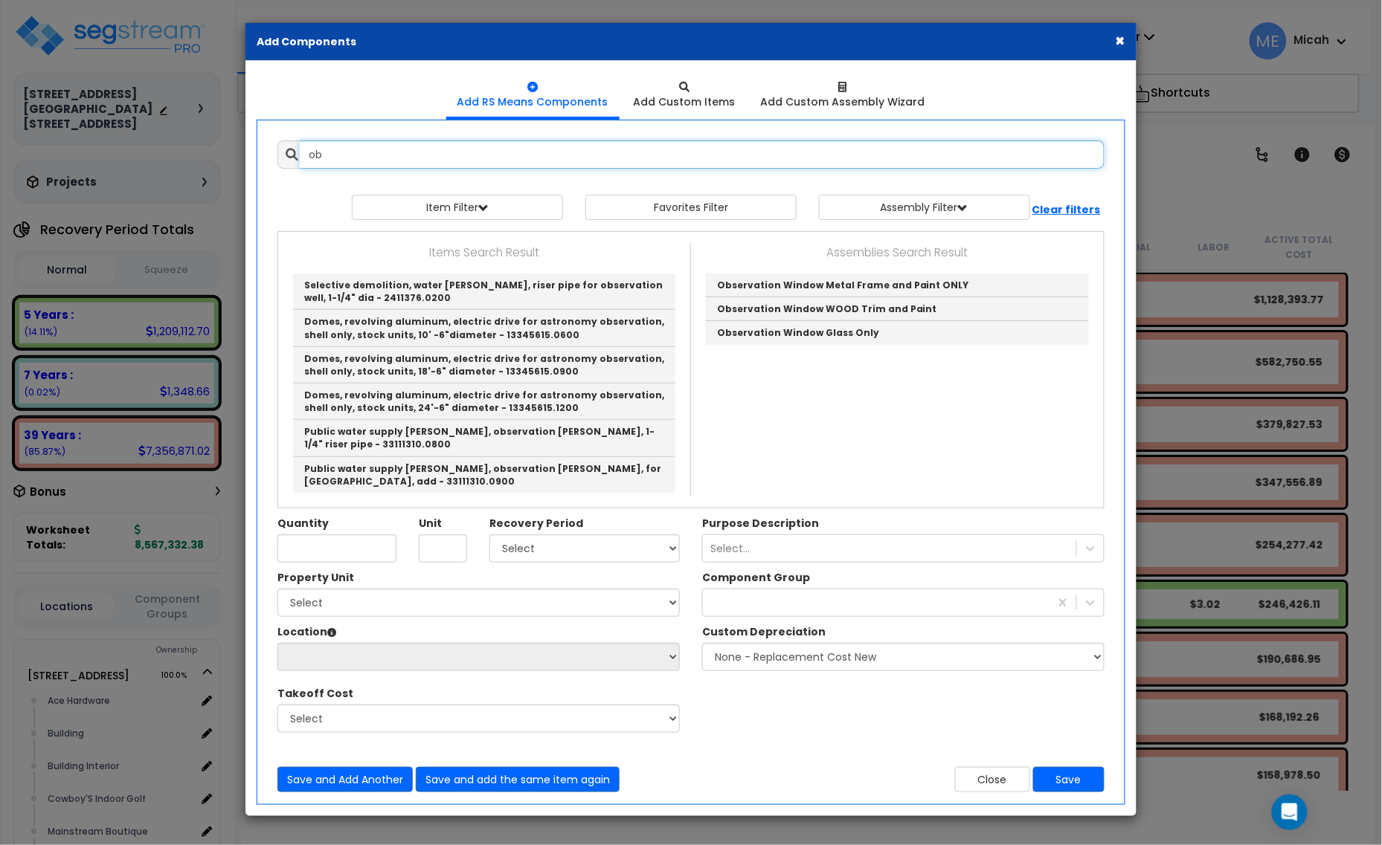
type input "o"
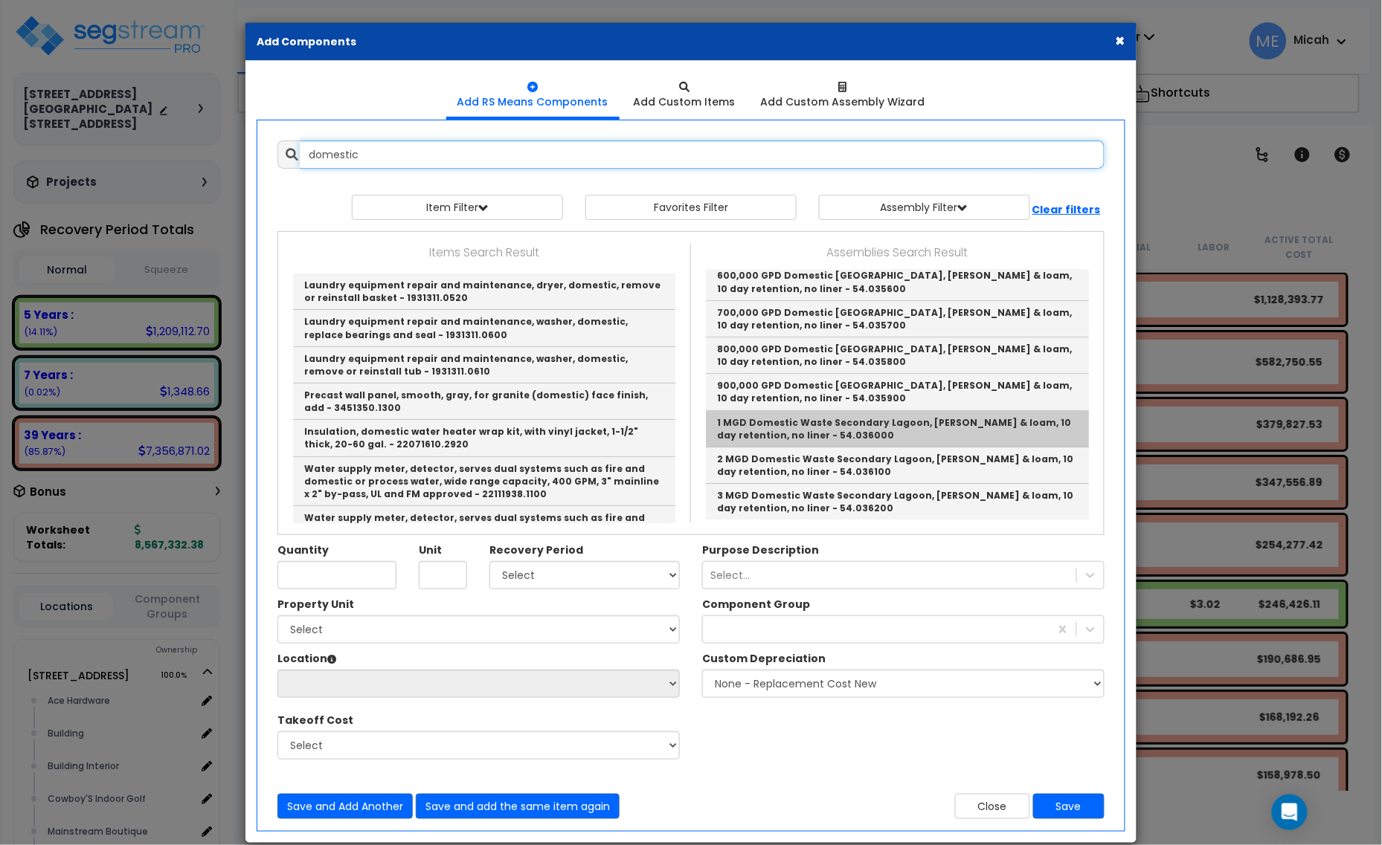
scroll to position [1504, 0]
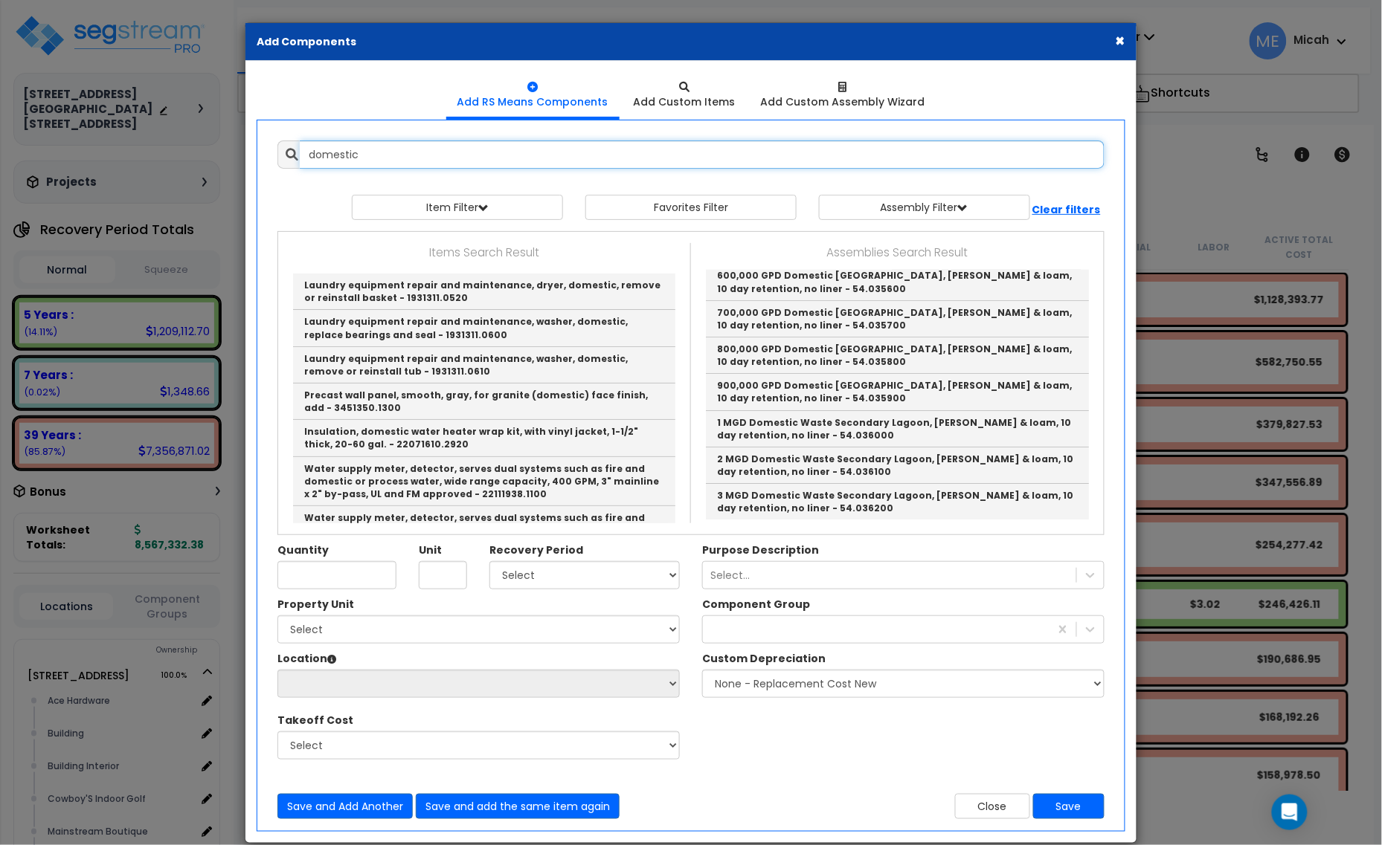
type input "domestic"
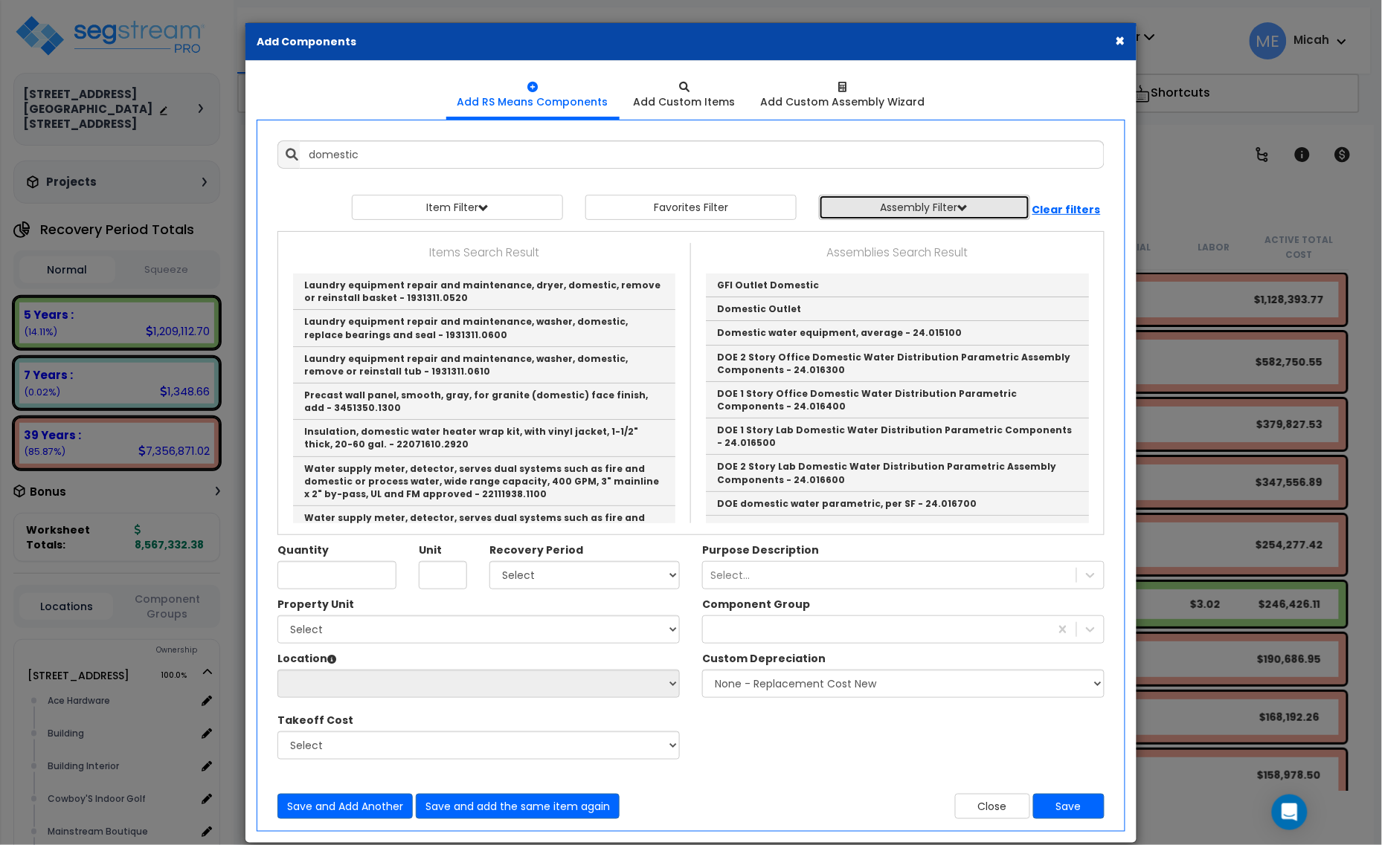
click at [968, 207] on span "button" at bounding box center [963, 208] width 10 height 10
click at [1031, 244] on select "Select 0. Custom Assembly 1. Standard Foundations 2. Special Foundations 3. Sla…" at bounding box center [935, 242] width 217 height 28
click at [1032, 245] on select "Select 0. Custom Assembly 1. Standard Foundations 2. Special Foundations 3. Sla…" at bounding box center [935, 242] width 217 height 28
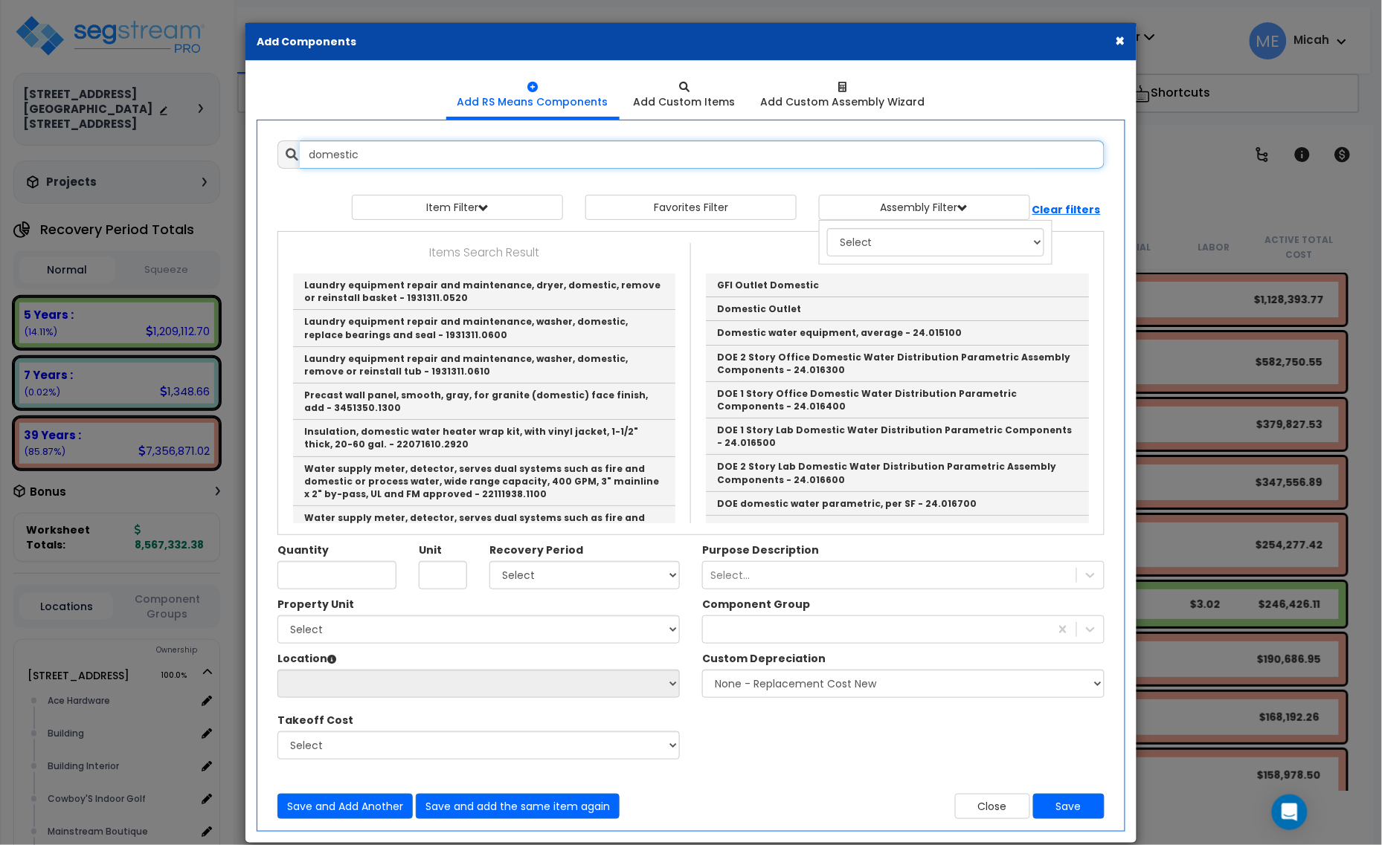
click at [1005, 154] on input "domestic" at bounding box center [702, 155] width 805 height 28
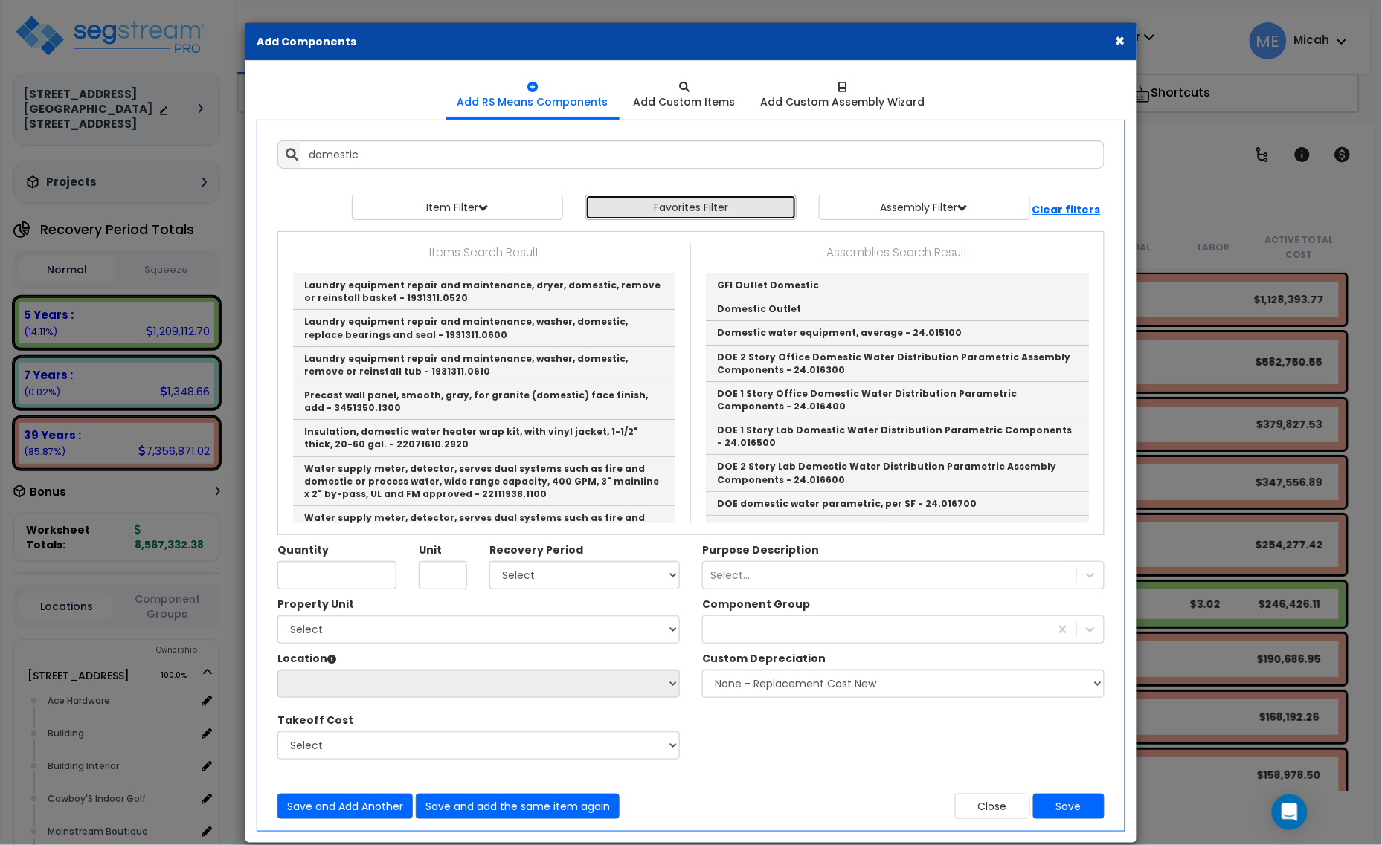
click at [712, 217] on button "Favorites Filter" at bounding box center [690, 207] width 211 height 25
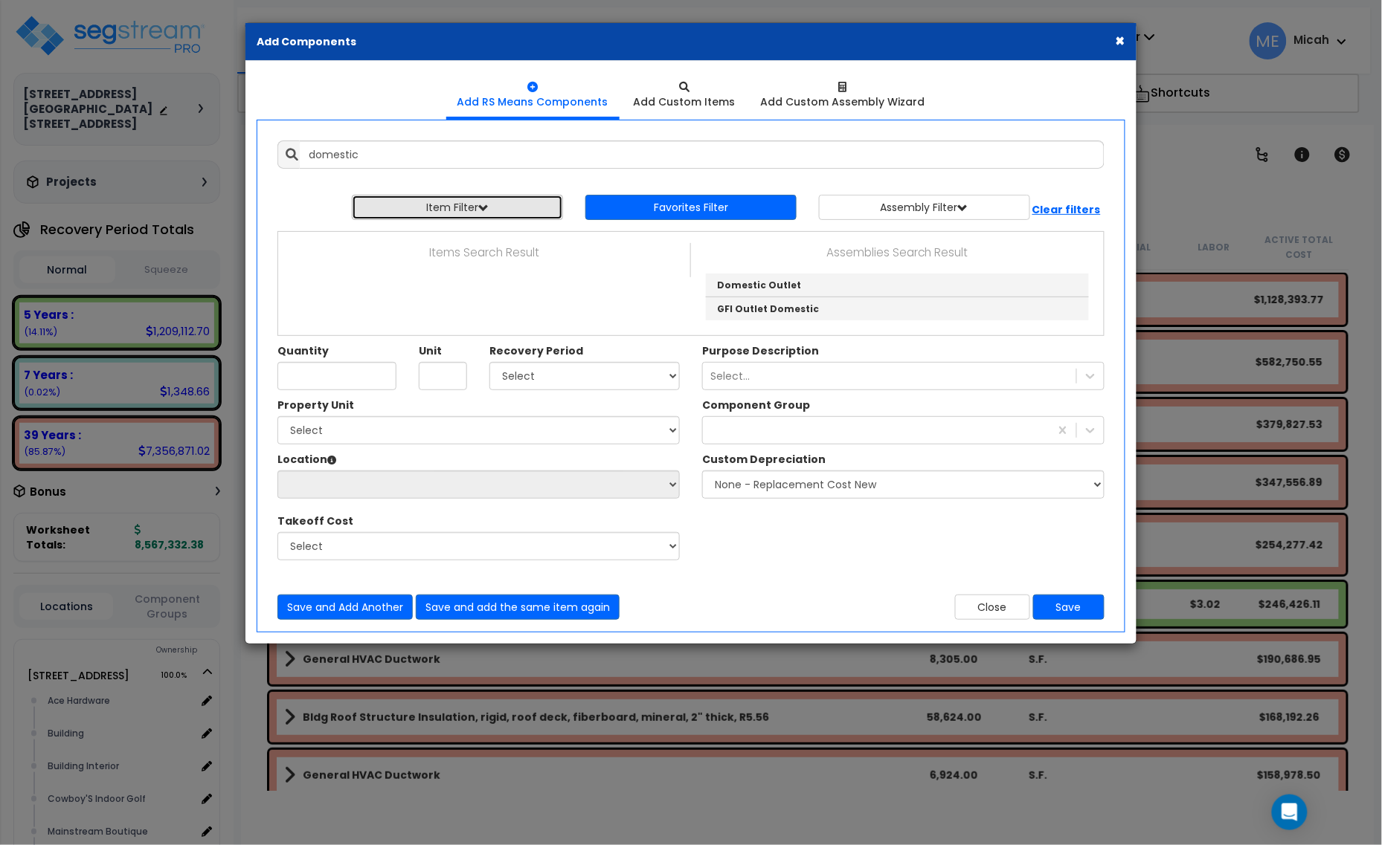
click at [506, 205] on button "Item Filter" at bounding box center [457, 207] width 211 height 25
click at [581, 184] on div at bounding box center [690, 187] width 827 height 15
click at [487, 208] on span "button" at bounding box center [483, 208] width 10 height 10
click at [1123, 35] on button "×" at bounding box center [1120, 41] width 10 height 16
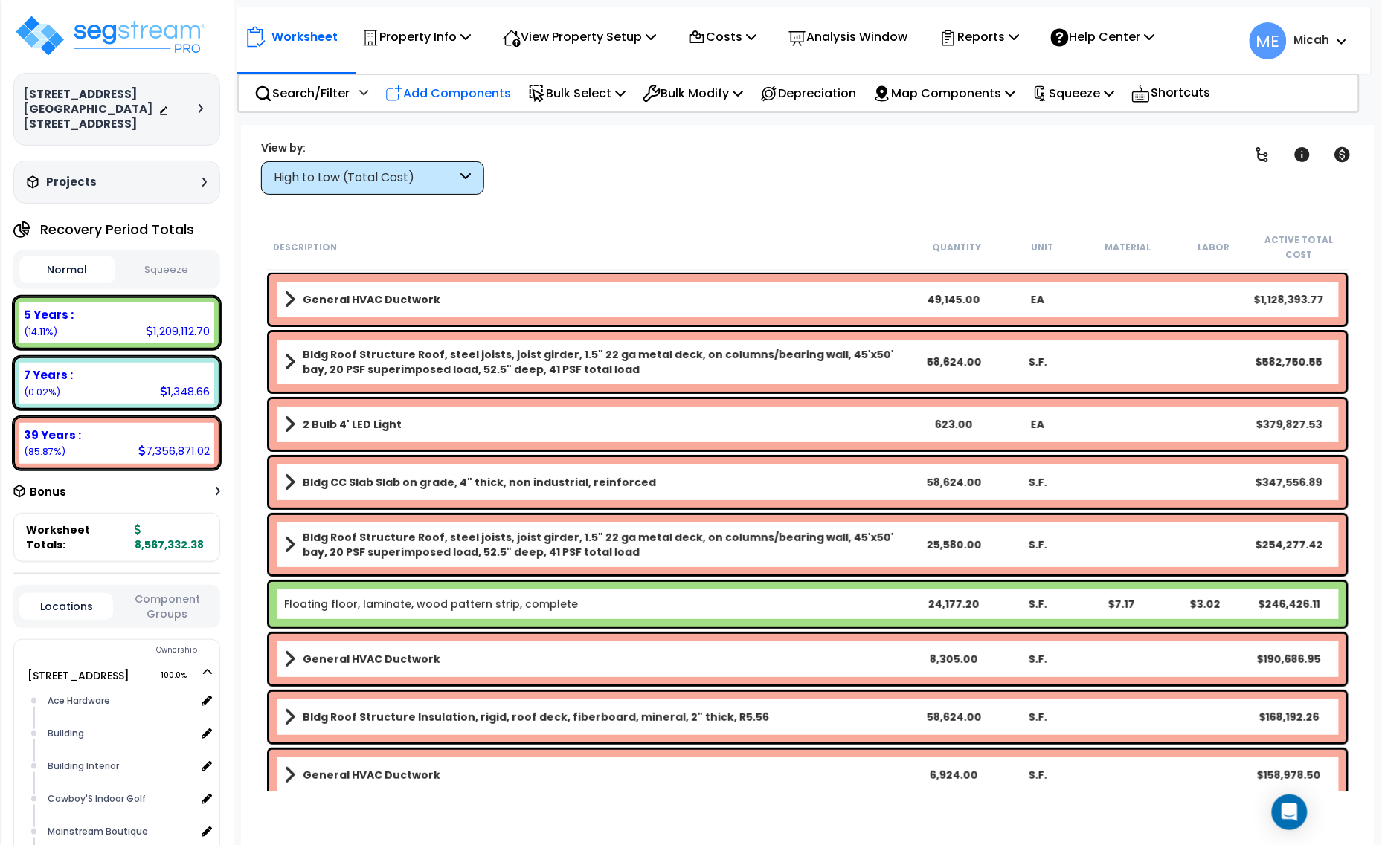
click at [474, 103] on div "Add Components" at bounding box center [448, 93] width 142 height 35
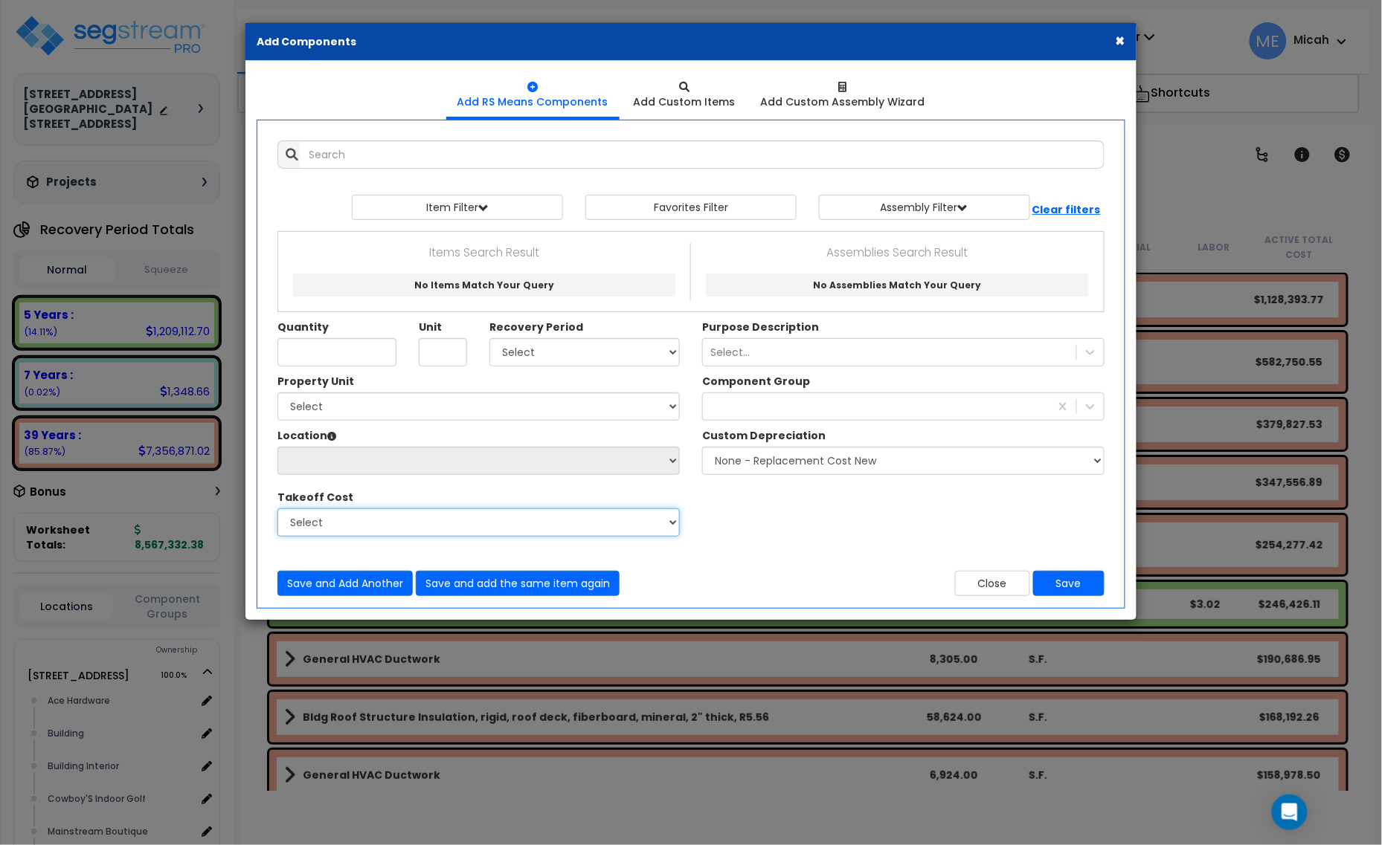
click at [665, 526] on select "Select" at bounding box center [478, 523] width 402 height 28
click at [668, 525] on select "Select" at bounding box center [478, 523] width 402 height 28
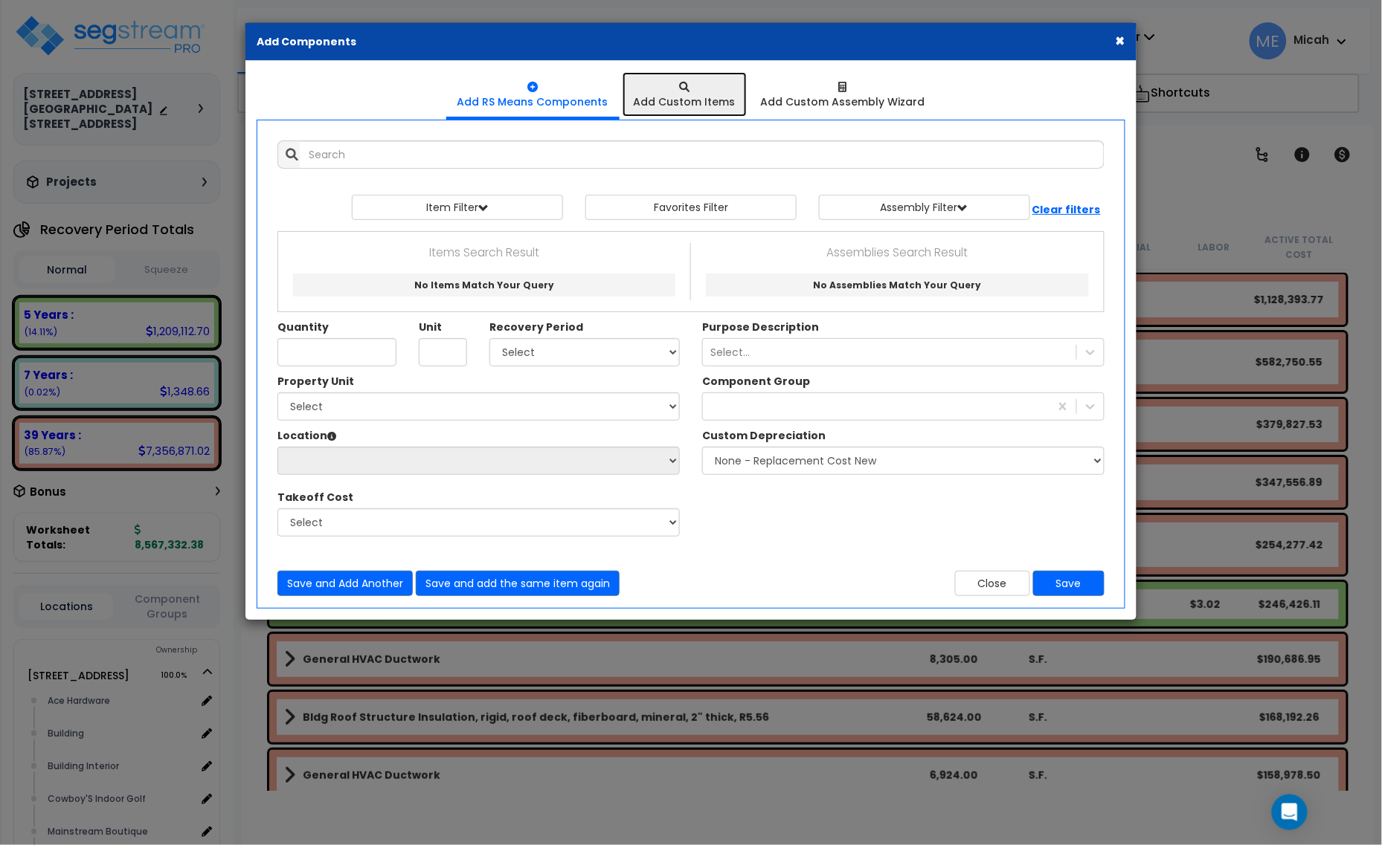
click at [709, 103] on div "Add Custom Items" at bounding box center [685, 101] width 102 height 15
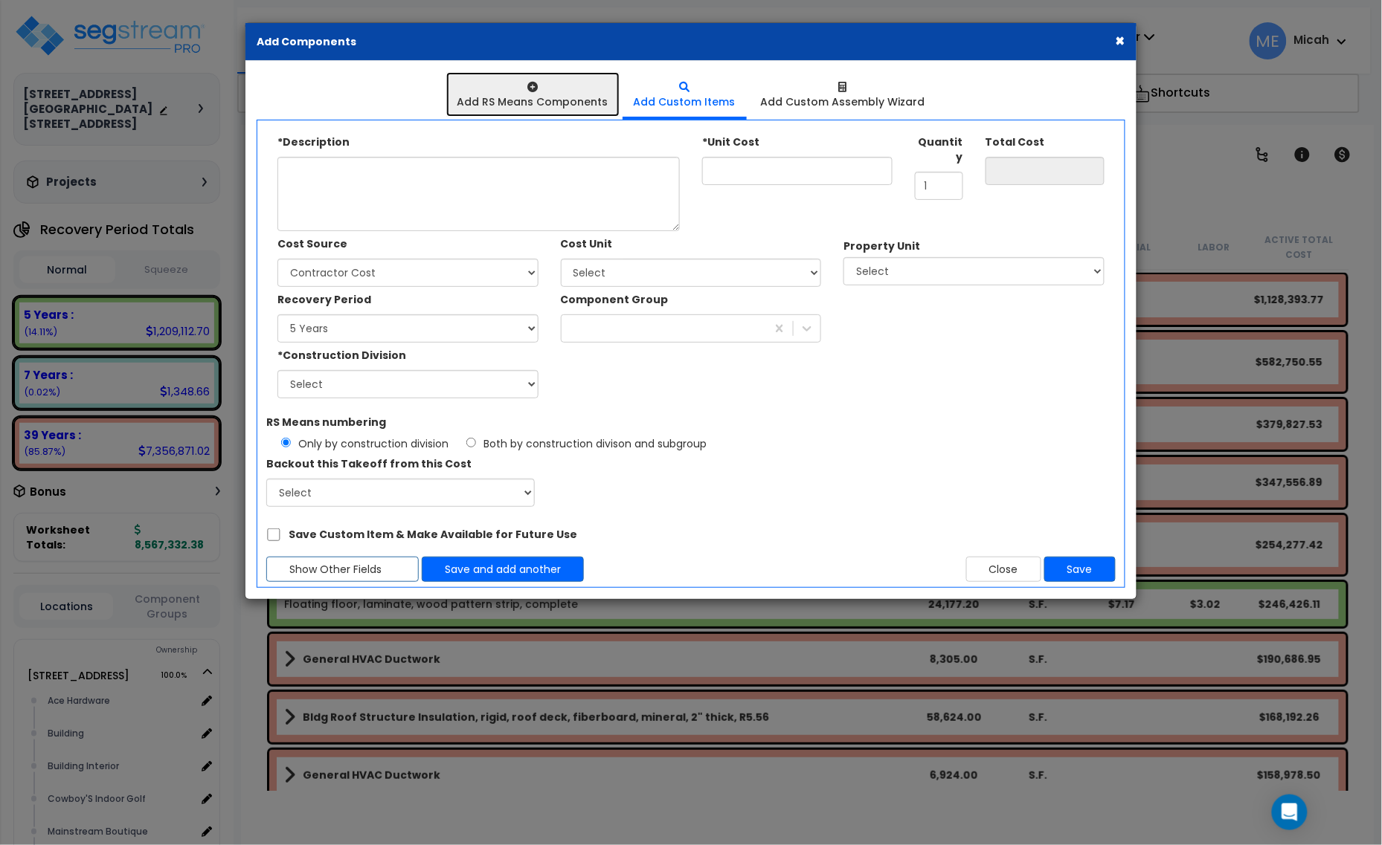
click at [543, 100] on div "Add RS Means Components" at bounding box center [532, 101] width 151 height 15
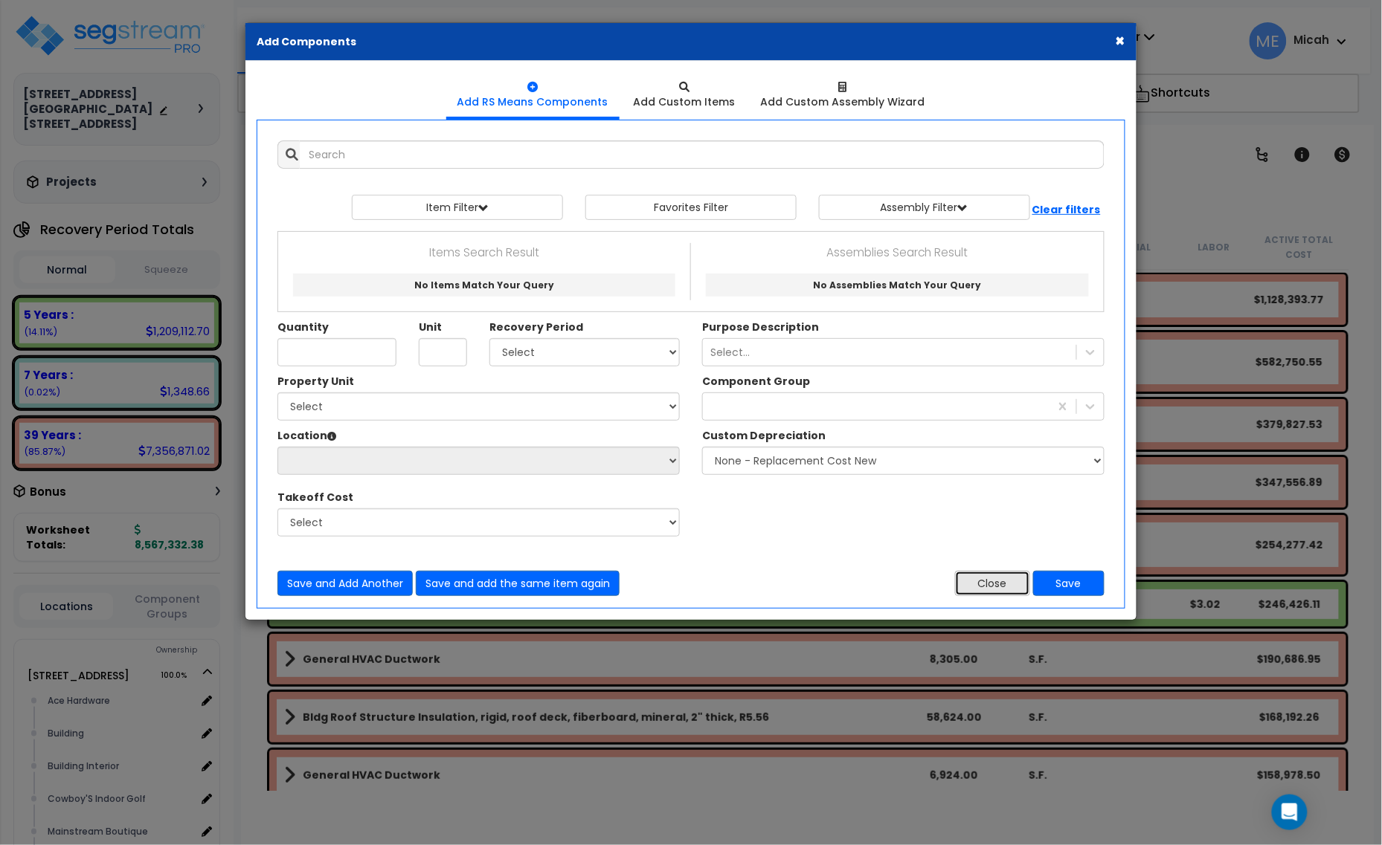
click at [985, 588] on button "Close" at bounding box center [992, 583] width 75 height 25
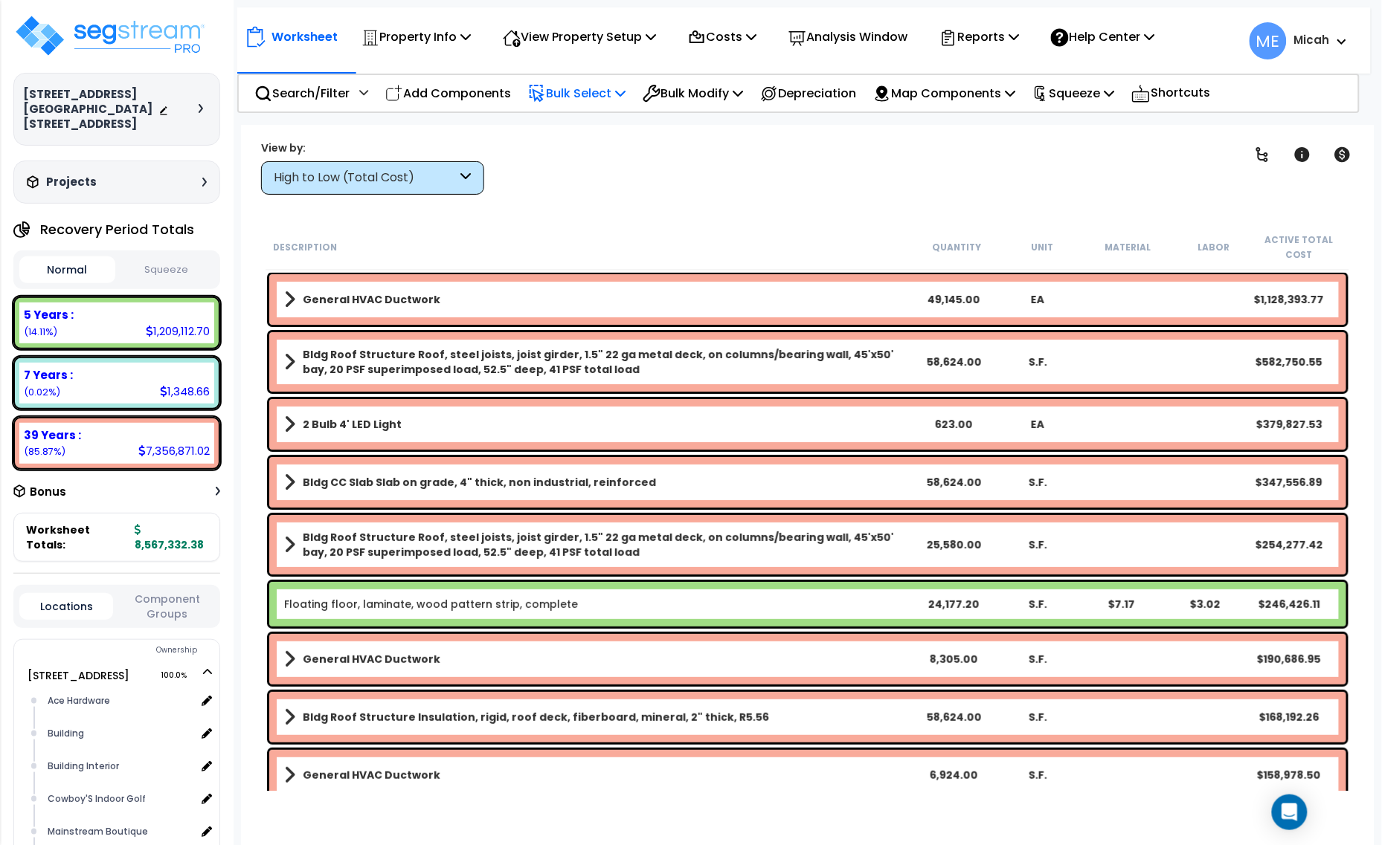
click at [625, 97] on icon at bounding box center [620, 93] width 10 height 12
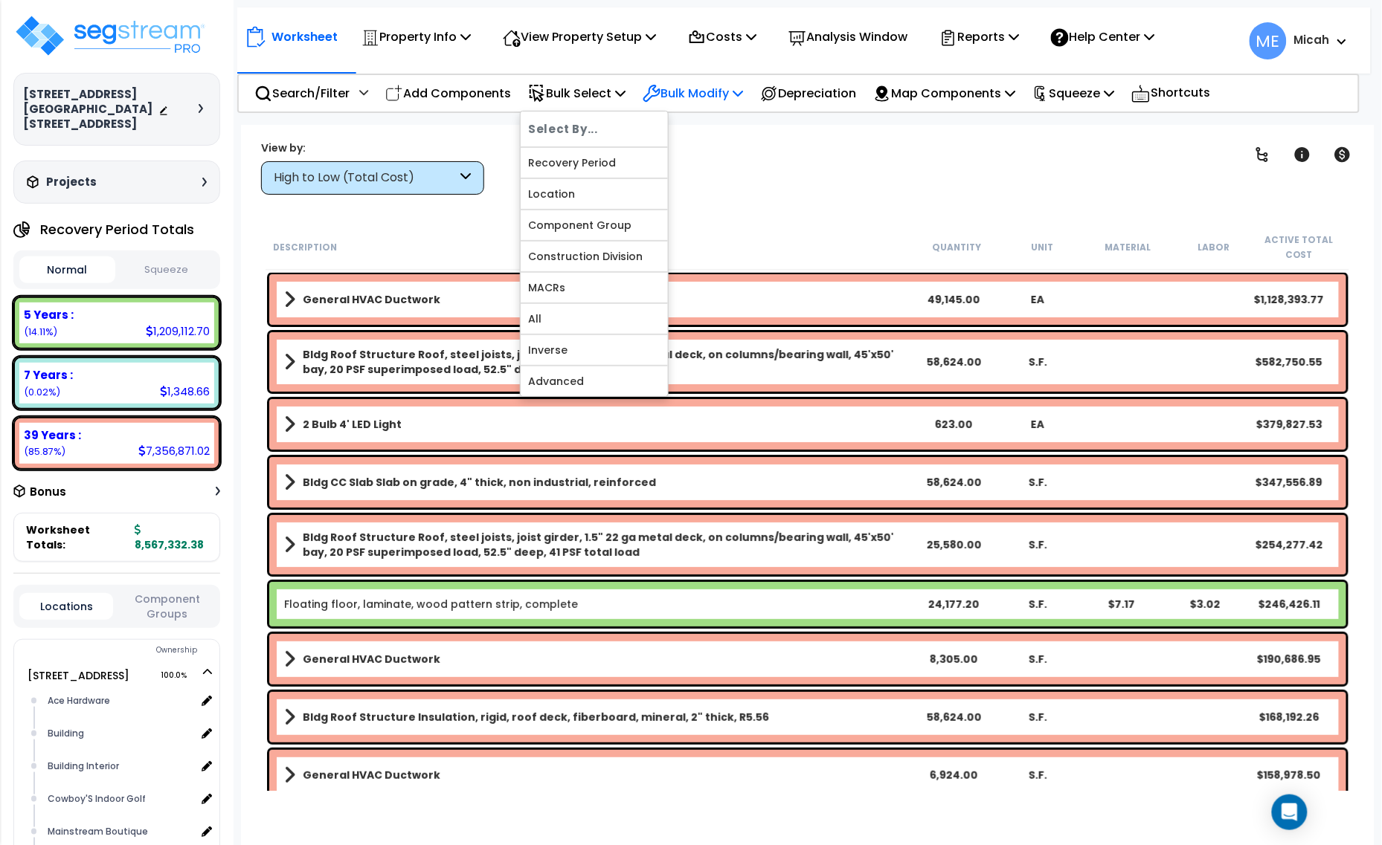
click at [743, 88] on p "Bulk Modify" at bounding box center [692, 93] width 100 height 20
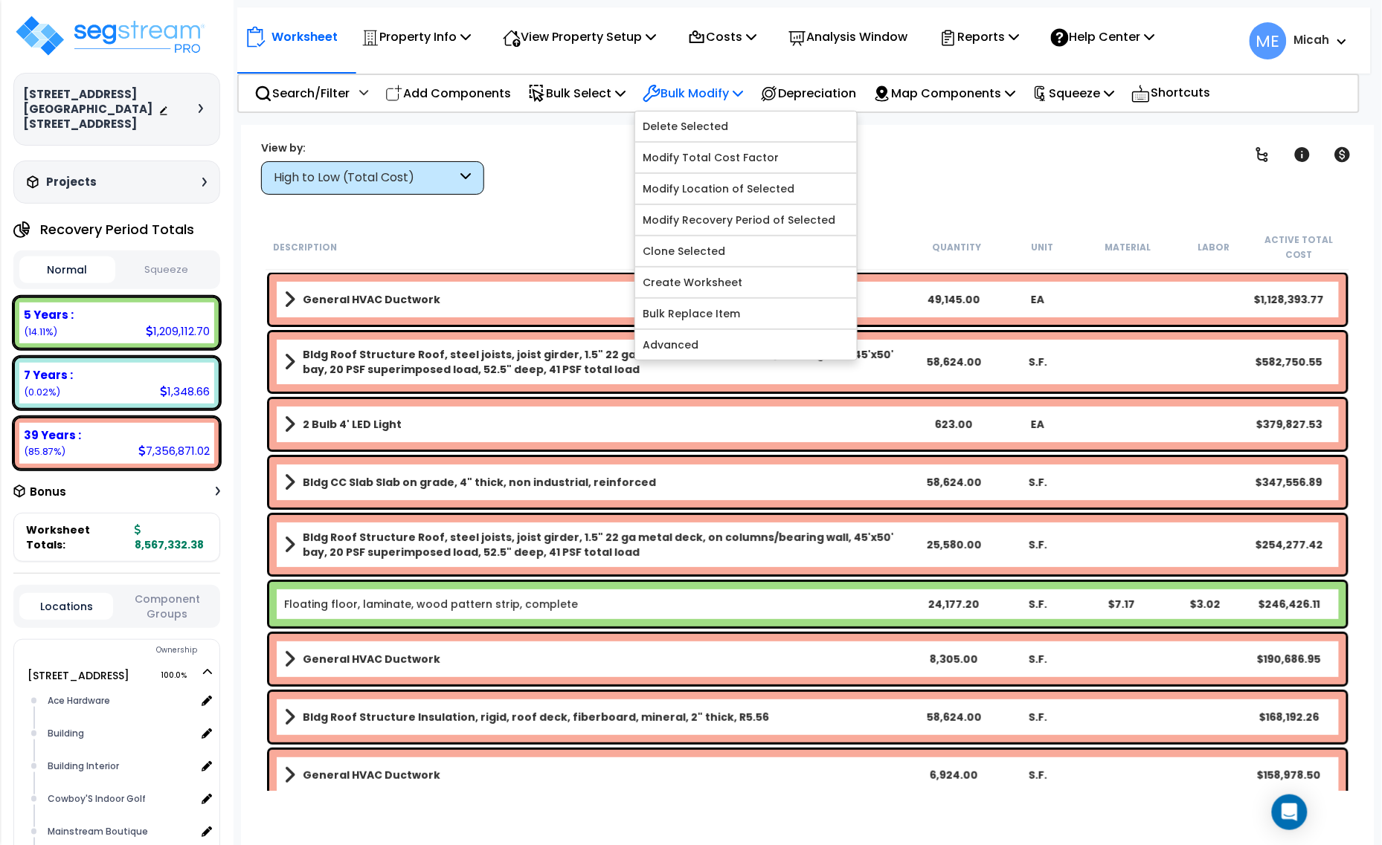
click at [743, 90] on icon at bounding box center [737, 93] width 10 height 12
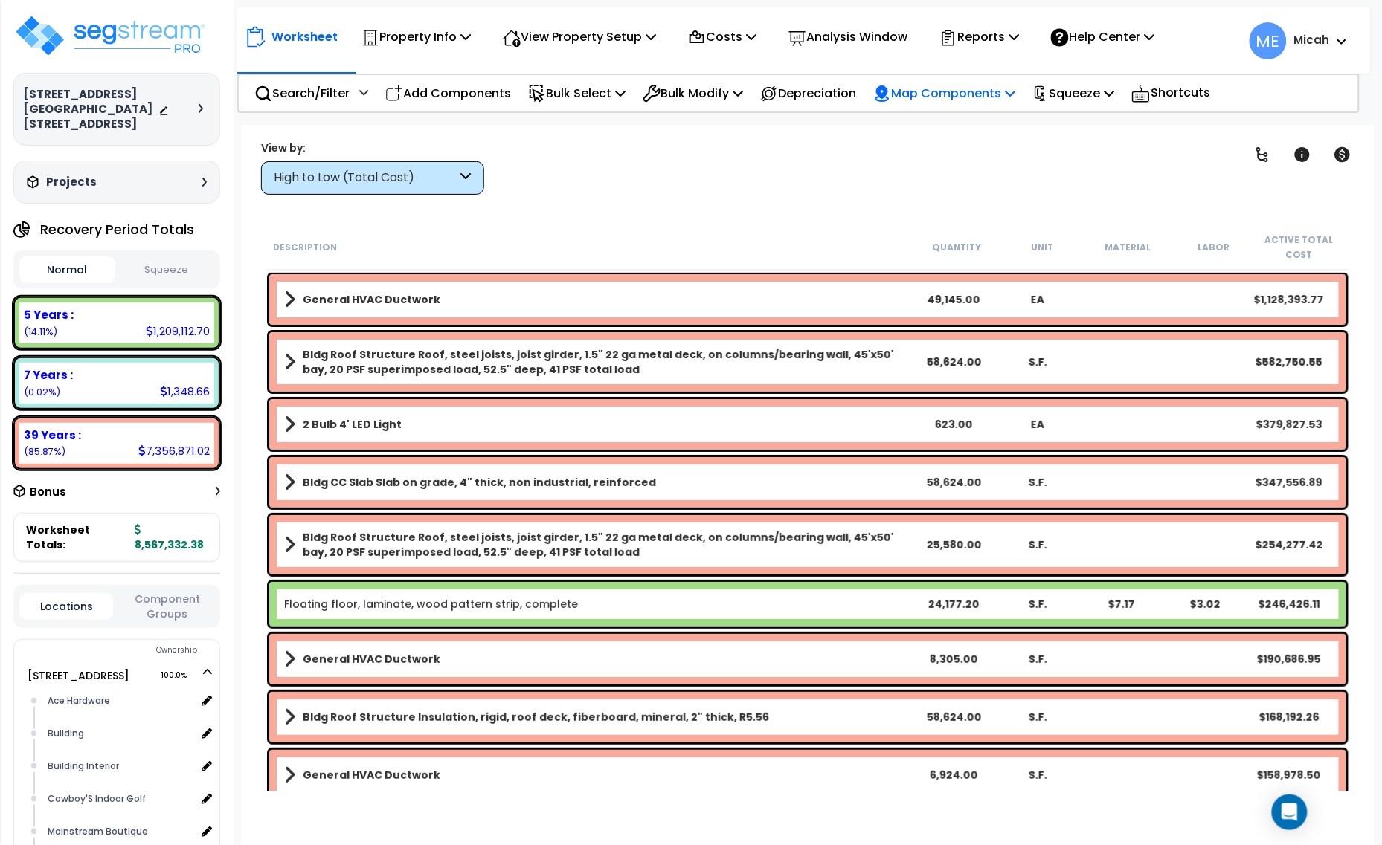
click at [1015, 91] on icon at bounding box center [1010, 93] width 10 height 12
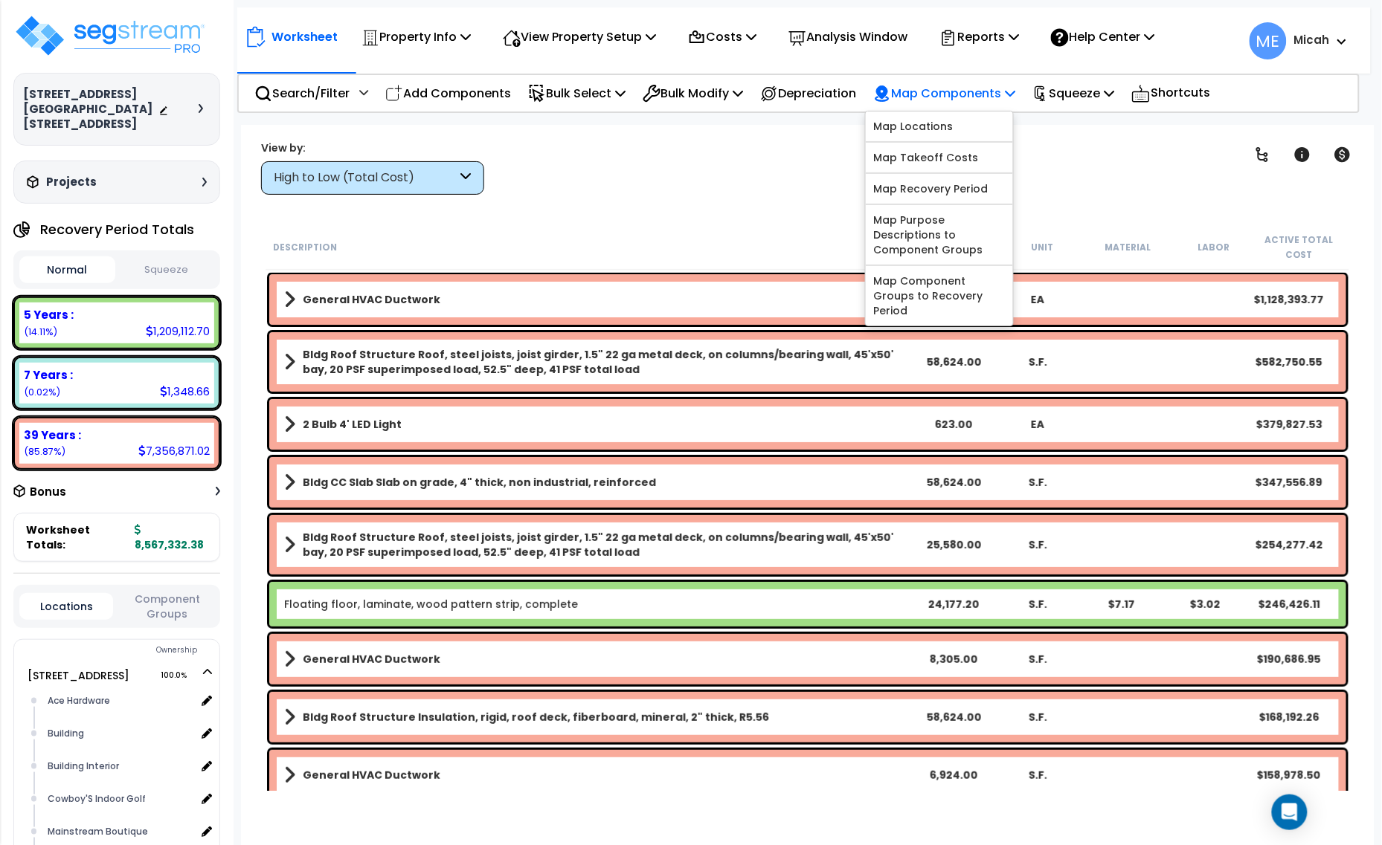
click at [1015, 80] on div "Map Components" at bounding box center [944, 93] width 142 height 35
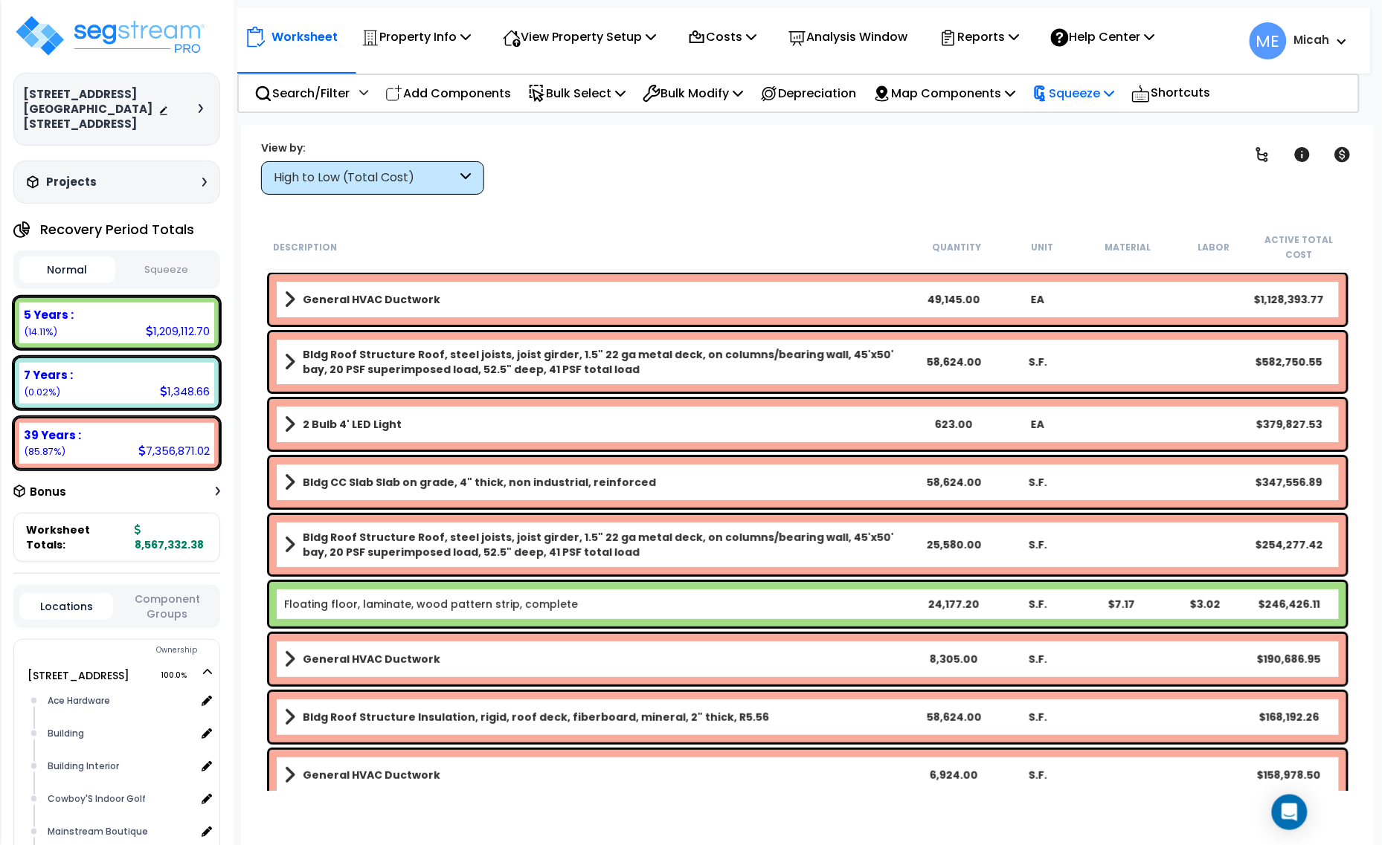
click at [1114, 93] on p "Squeeze" at bounding box center [1073, 93] width 82 height 20
click at [756, 32] on icon at bounding box center [751, 36] width 10 height 12
click at [471, 31] on icon at bounding box center [465, 36] width 10 height 12
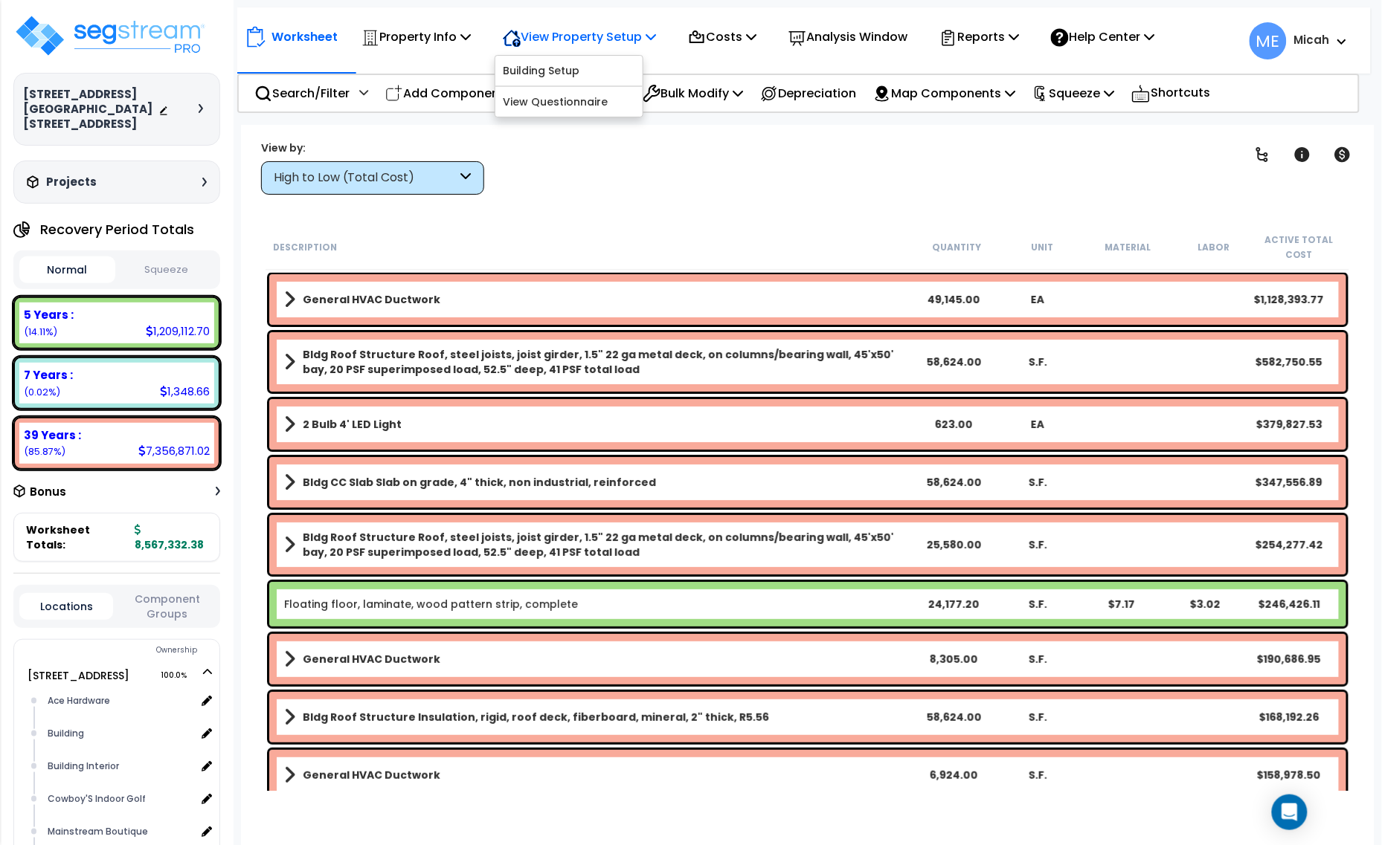
click at [656, 36] on icon at bounding box center [650, 36] width 10 height 12
click at [465, 33] on icon at bounding box center [465, 36] width 10 height 12
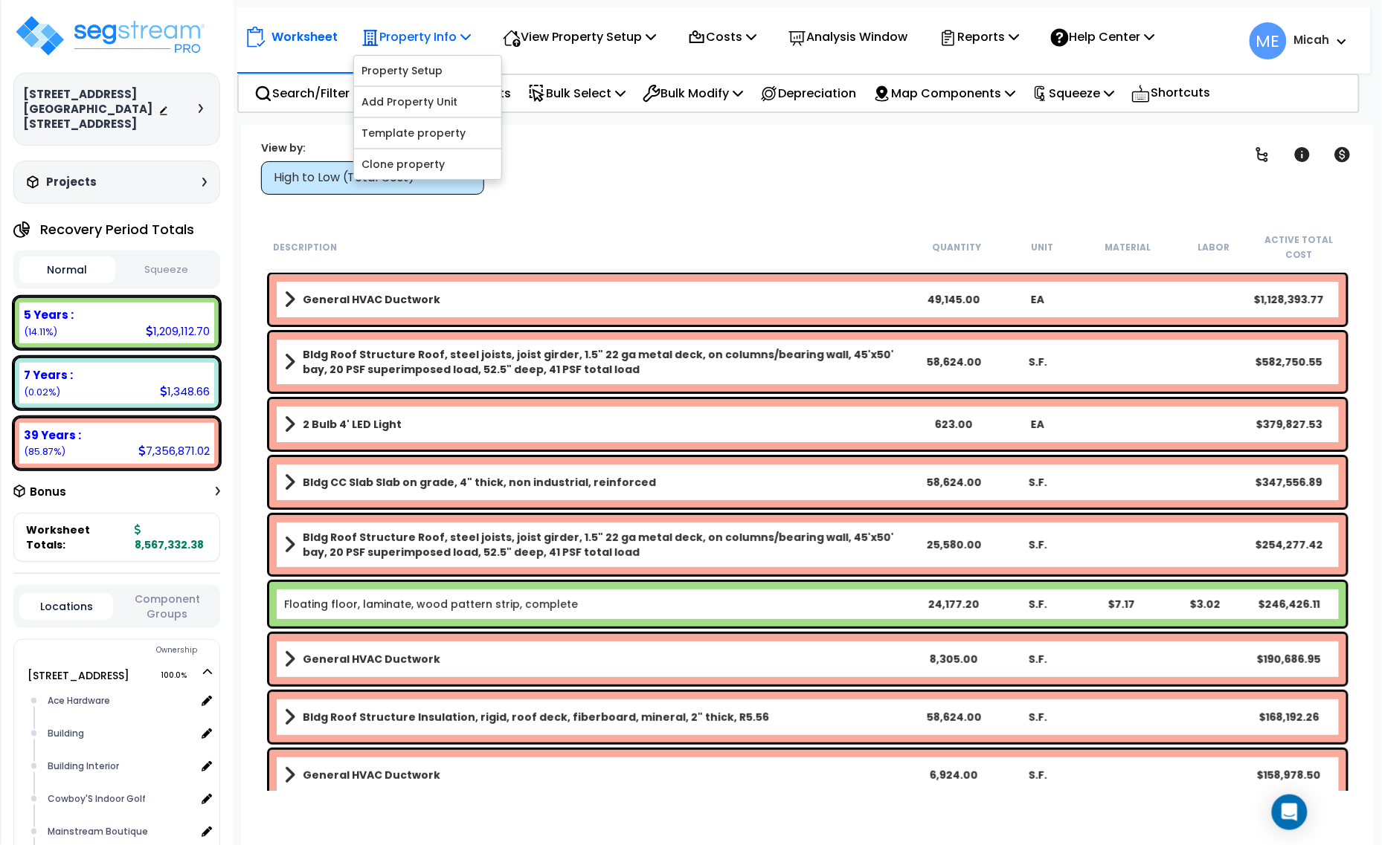
click at [470, 33] on icon at bounding box center [465, 36] width 10 height 12
click at [1019, 38] on icon at bounding box center [1013, 36] width 10 height 12
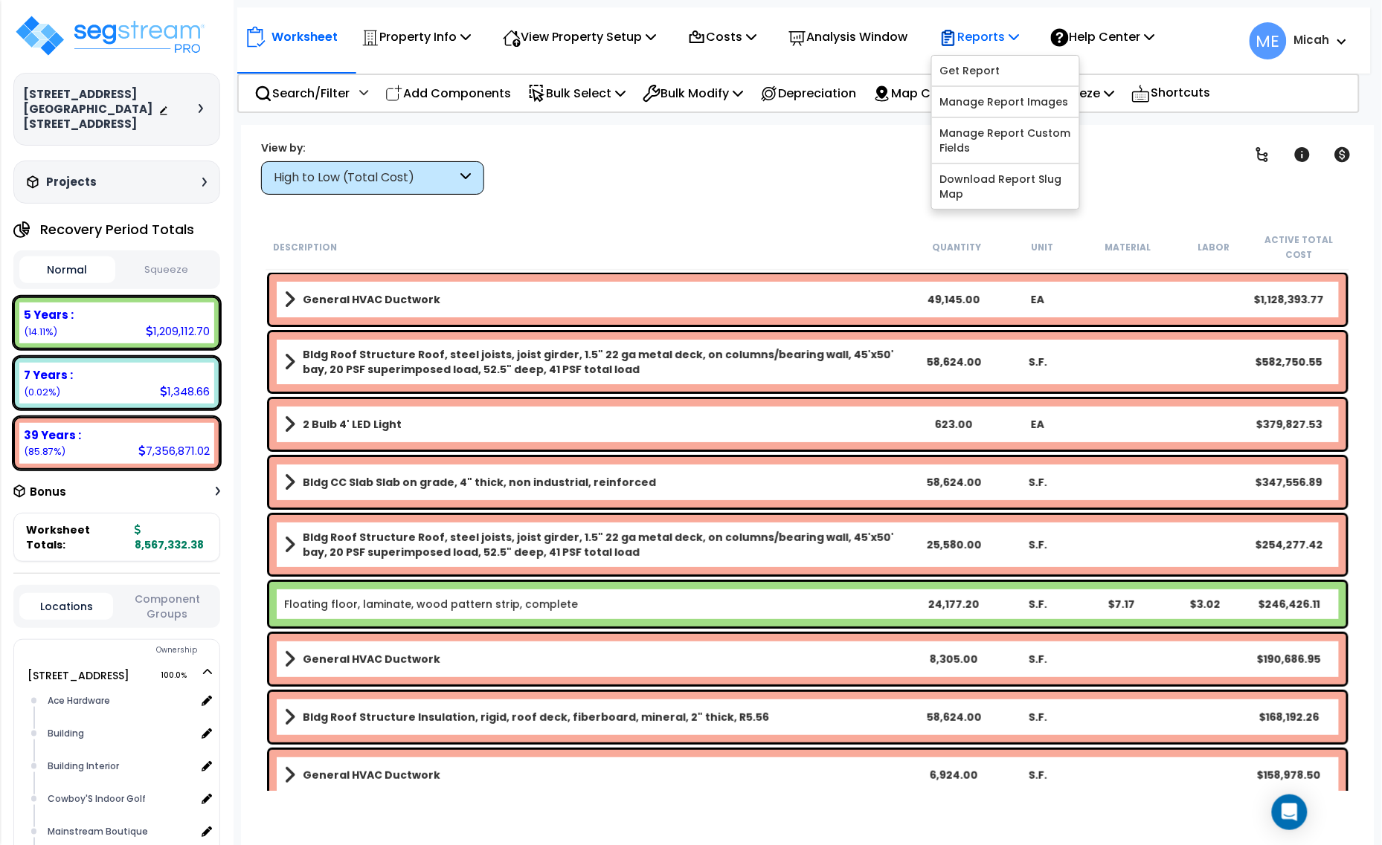
click at [1019, 35] on icon at bounding box center [1013, 36] width 10 height 12
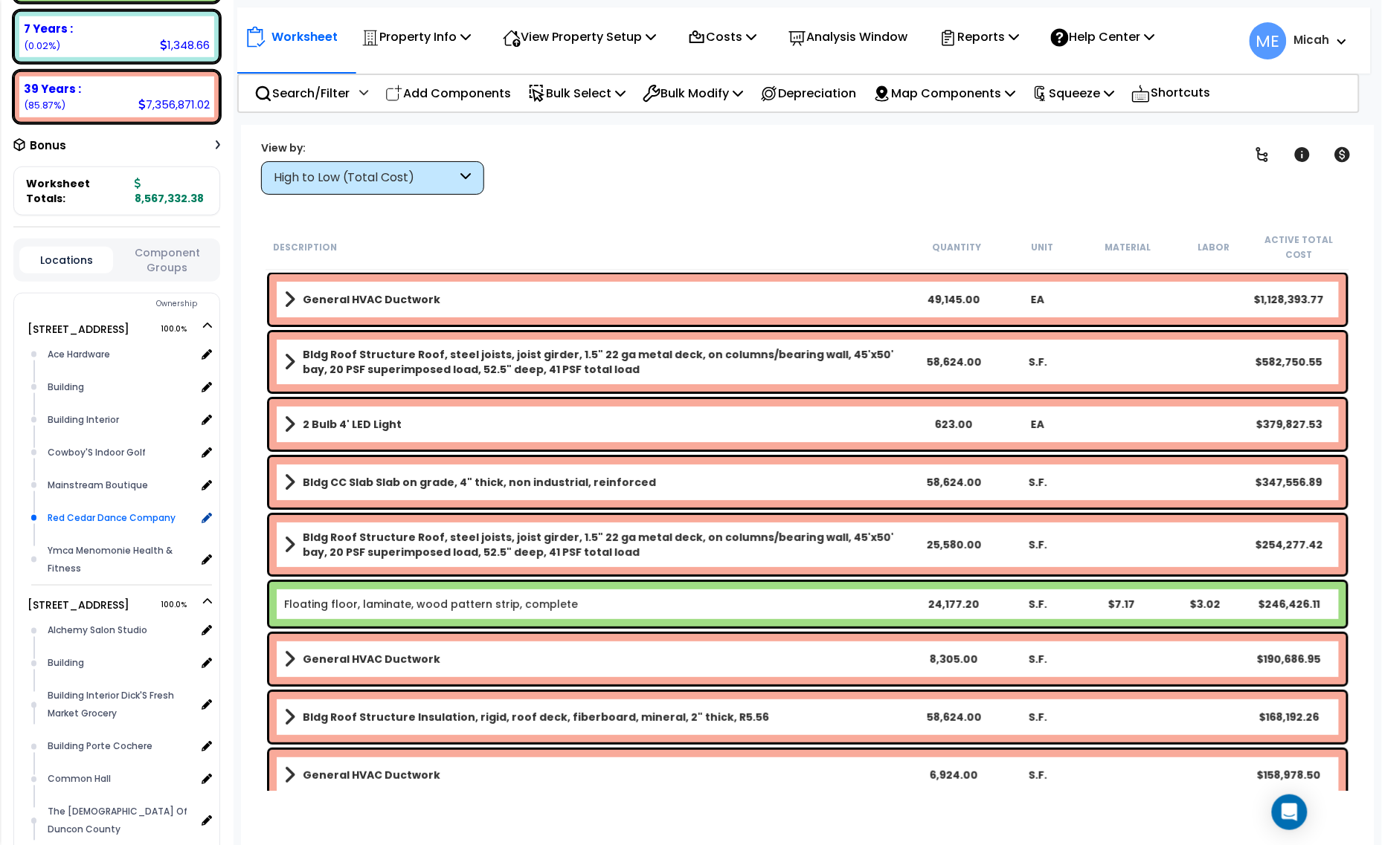
scroll to position [372, 0]
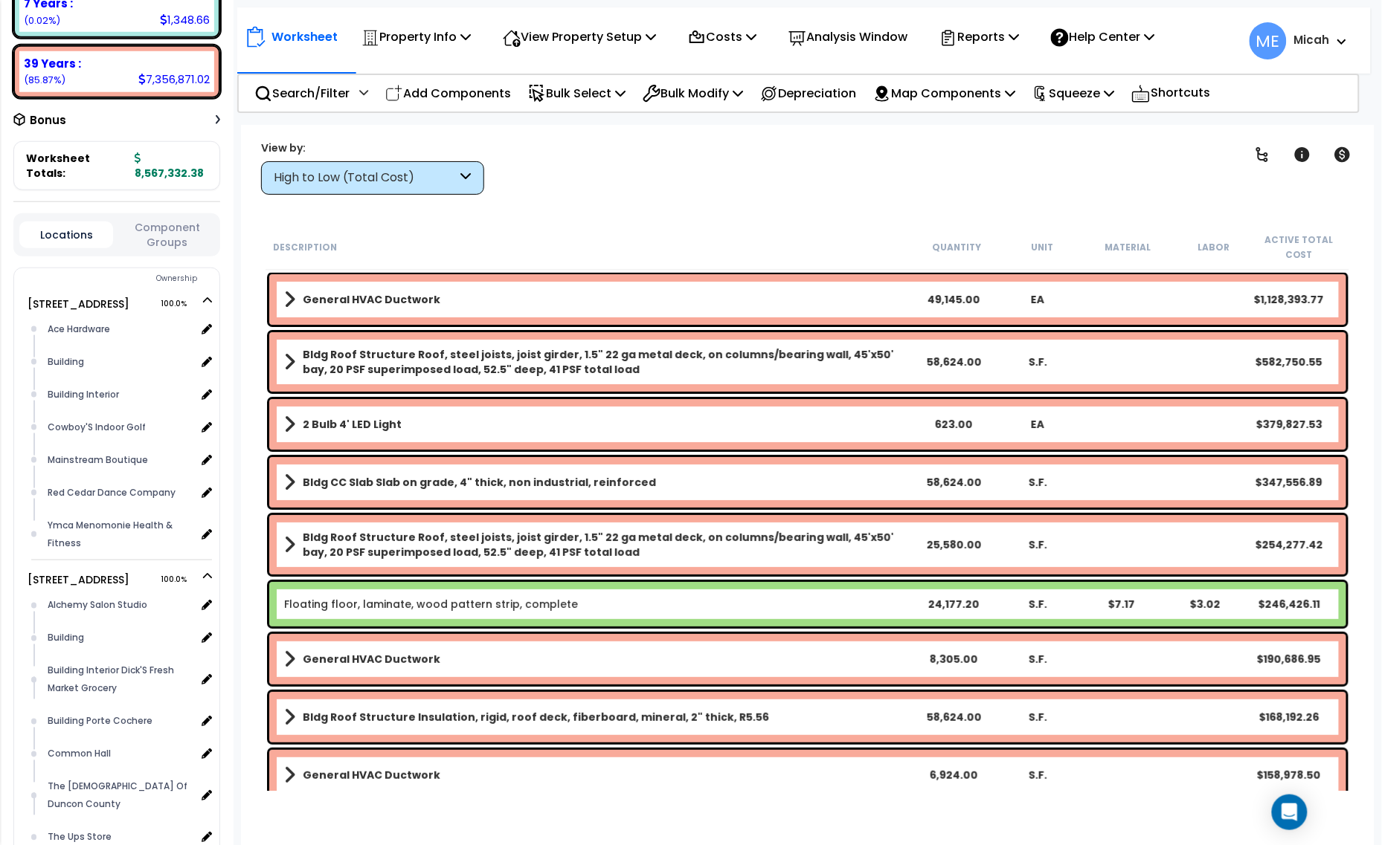
click at [280, 662] on div "General HVAC Ductwork 8,305.00 S.F. $190,686.95" at bounding box center [807, 659] width 1077 height 51
click at [288, 659] on span at bounding box center [289, 659] width 11 height 21
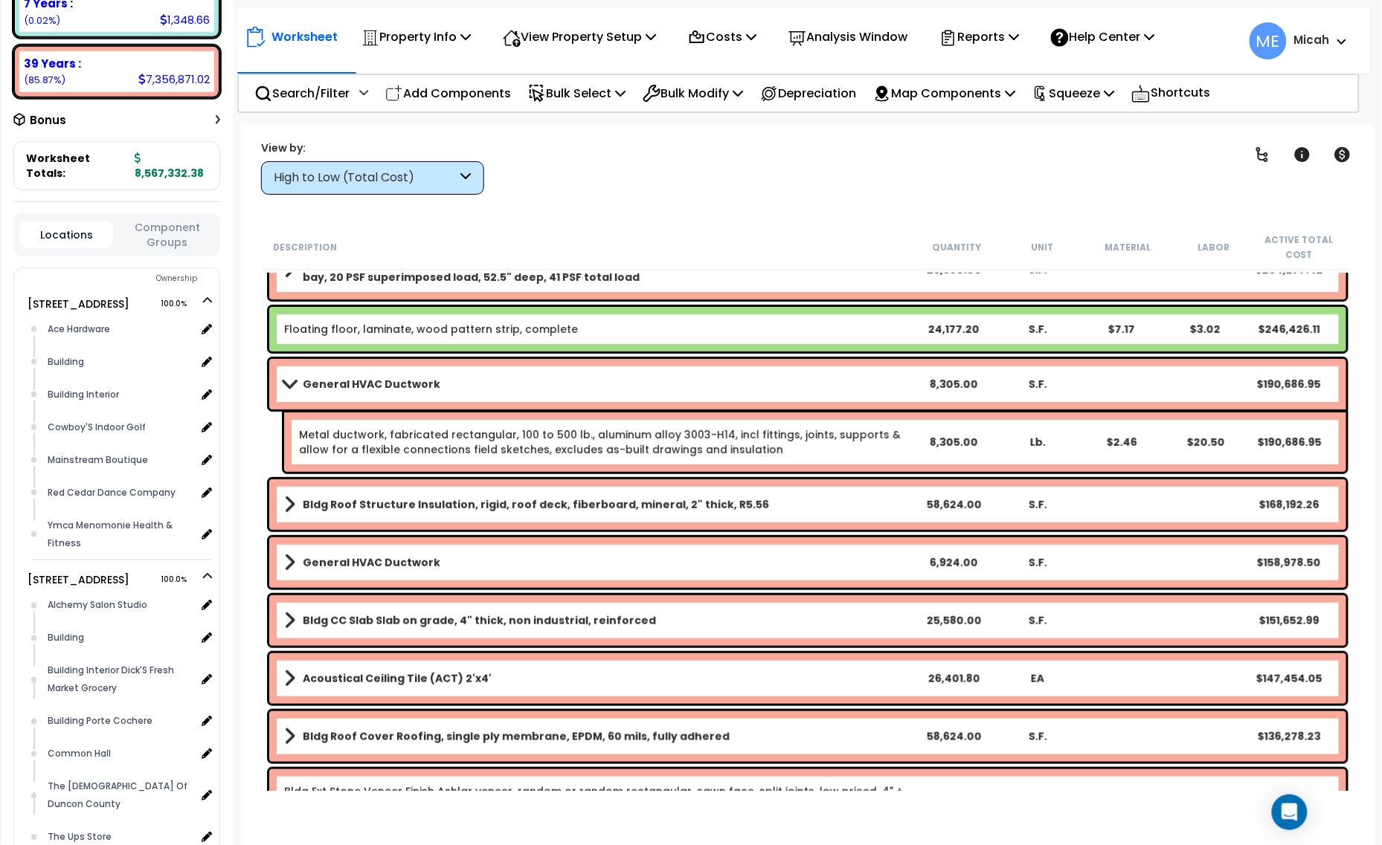
scroll to position [279, 0]
